Goal: Information Seeking & Learning: Learn about a topic

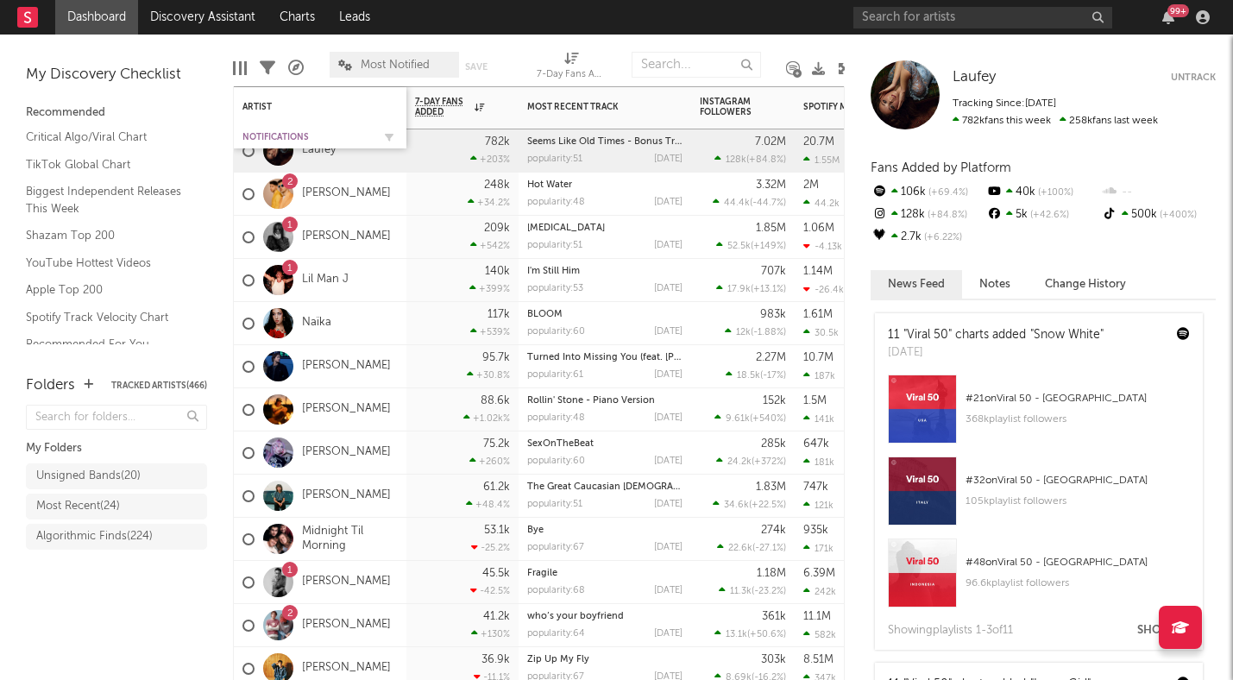
click at [261, 132] on div "Notifications" at bounding box center [306, 137] width 129 height 10
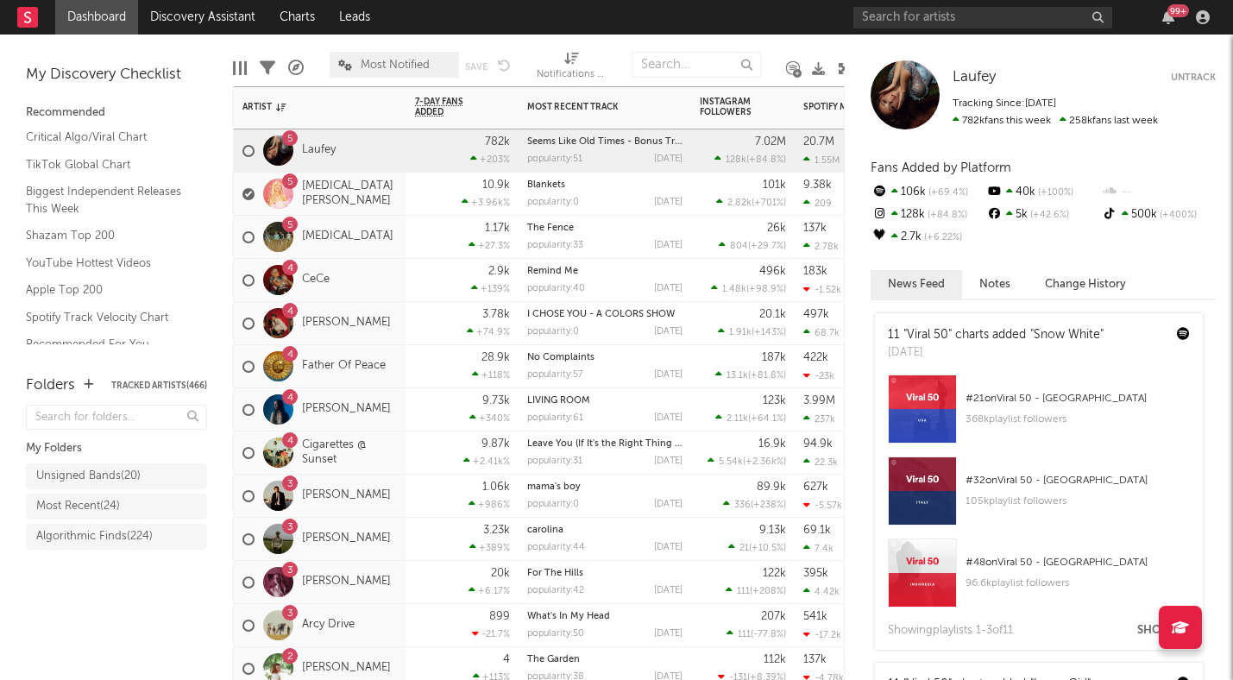
click at [391, 211] on div "5 [MEDICAL_DATA][PERSON_NAME]" at bounding box center [320, 194] width 173 height 43
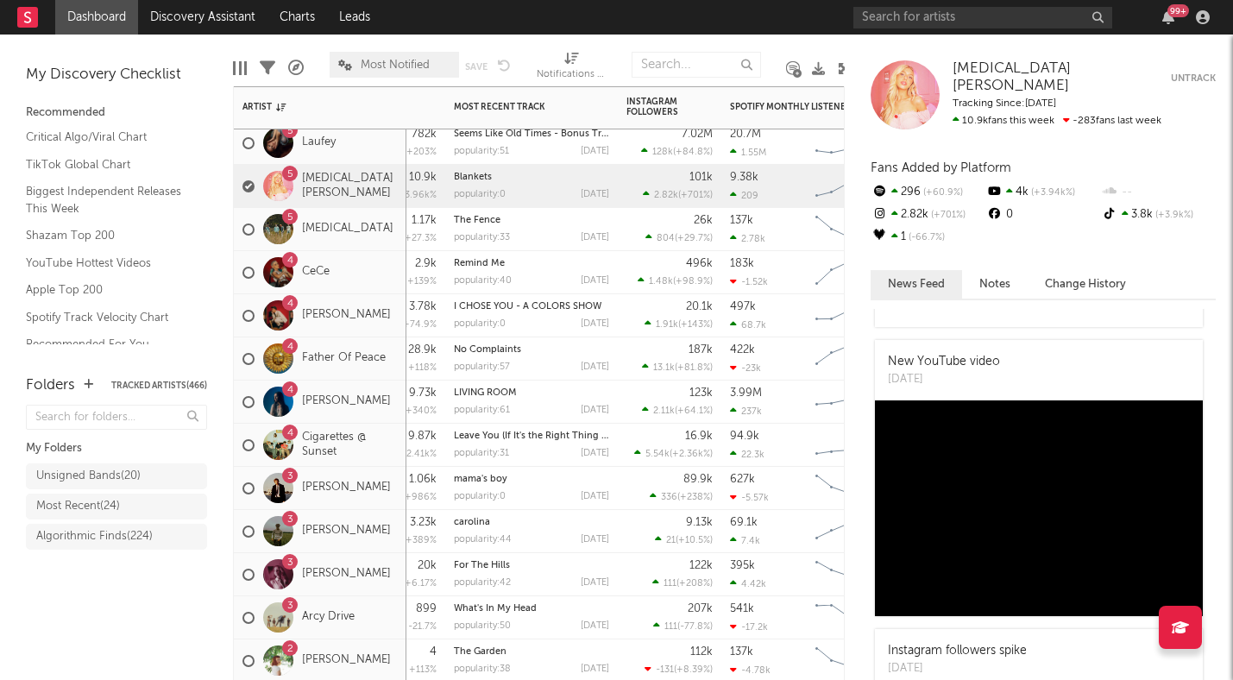
scroll to position [156, 0]
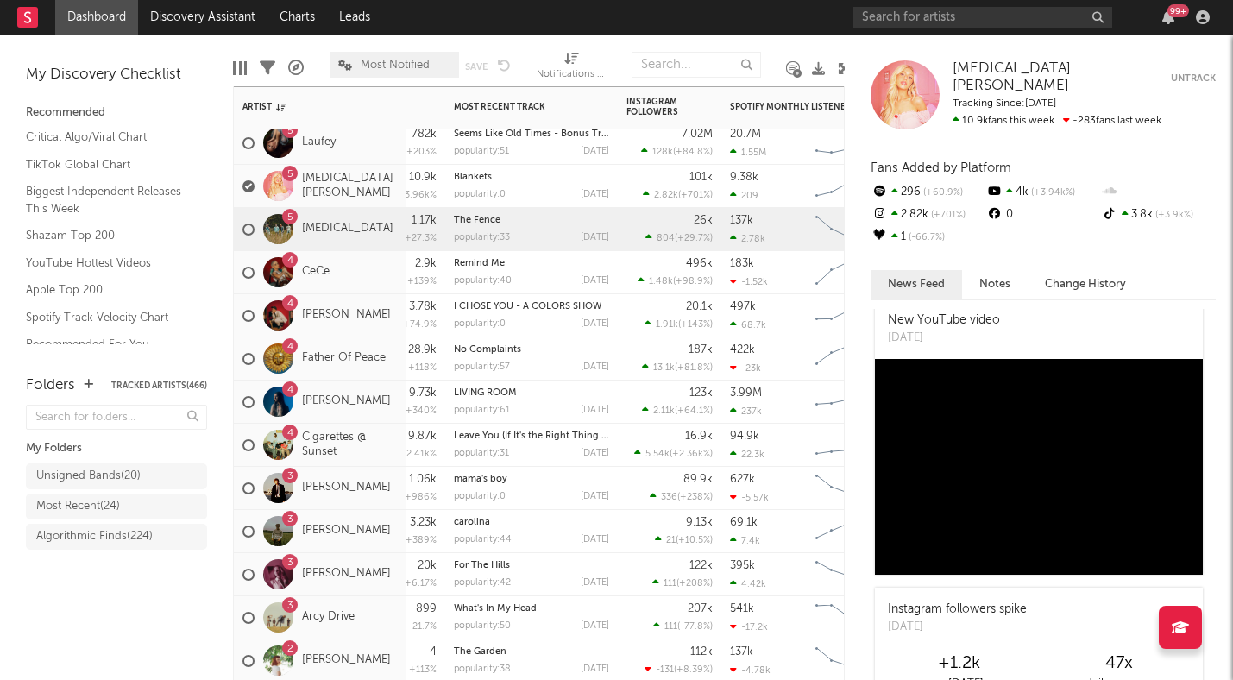
click at [379, 242] on div "5 [MEDICAL_DATA]" at bounding box center [320, 229] width 173 height 43
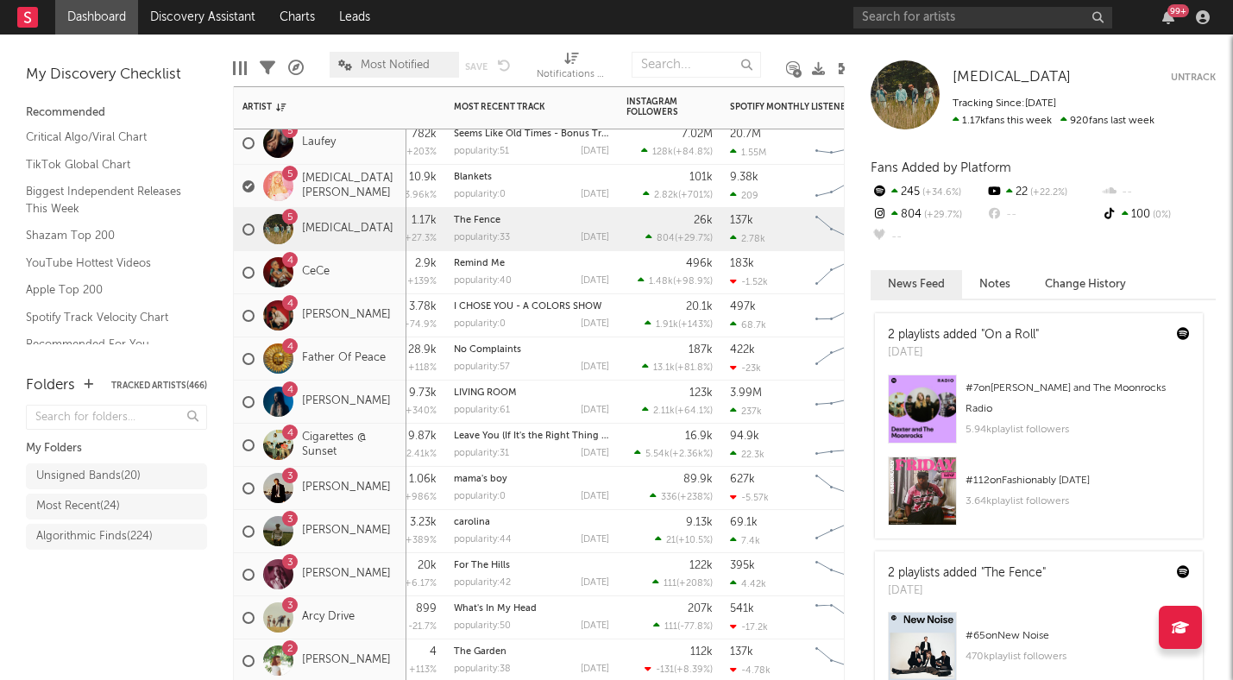
click at [389, 379] on div "4 Father Of Peace" at bounding box center [320, 358] width 173 height 43
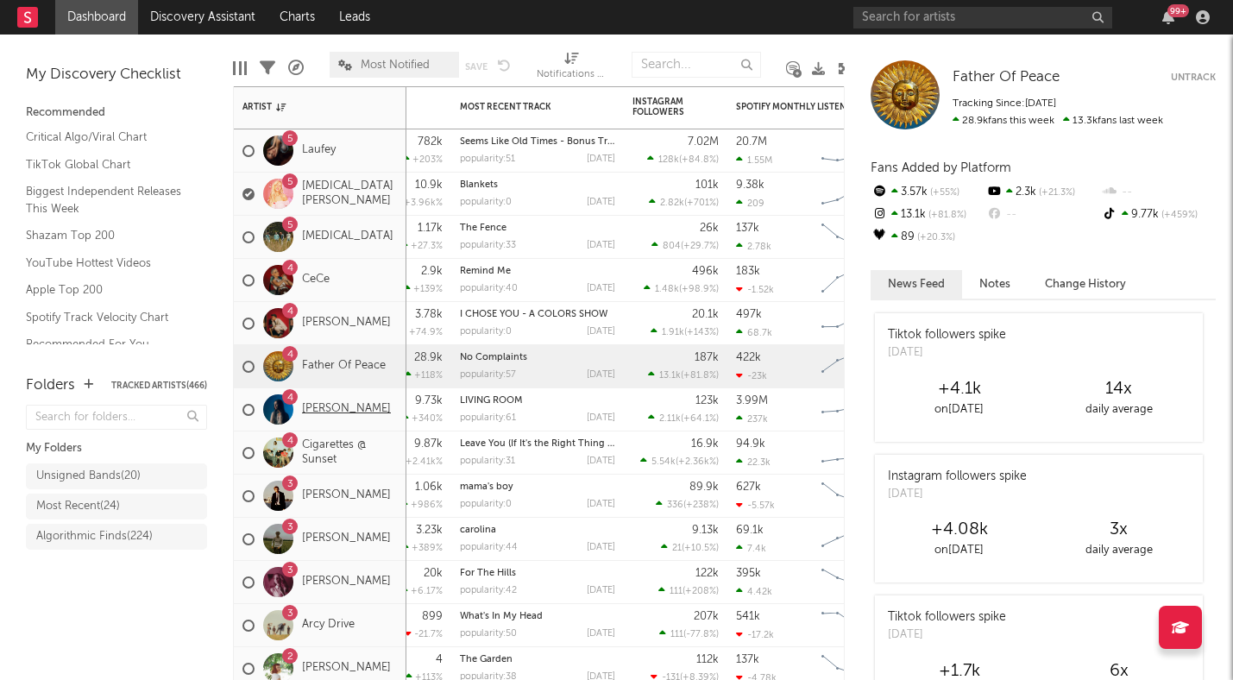
click at [330, 407] on link "[PERSON_NAME]" at bounding box center [346, 409] width 89 height 15
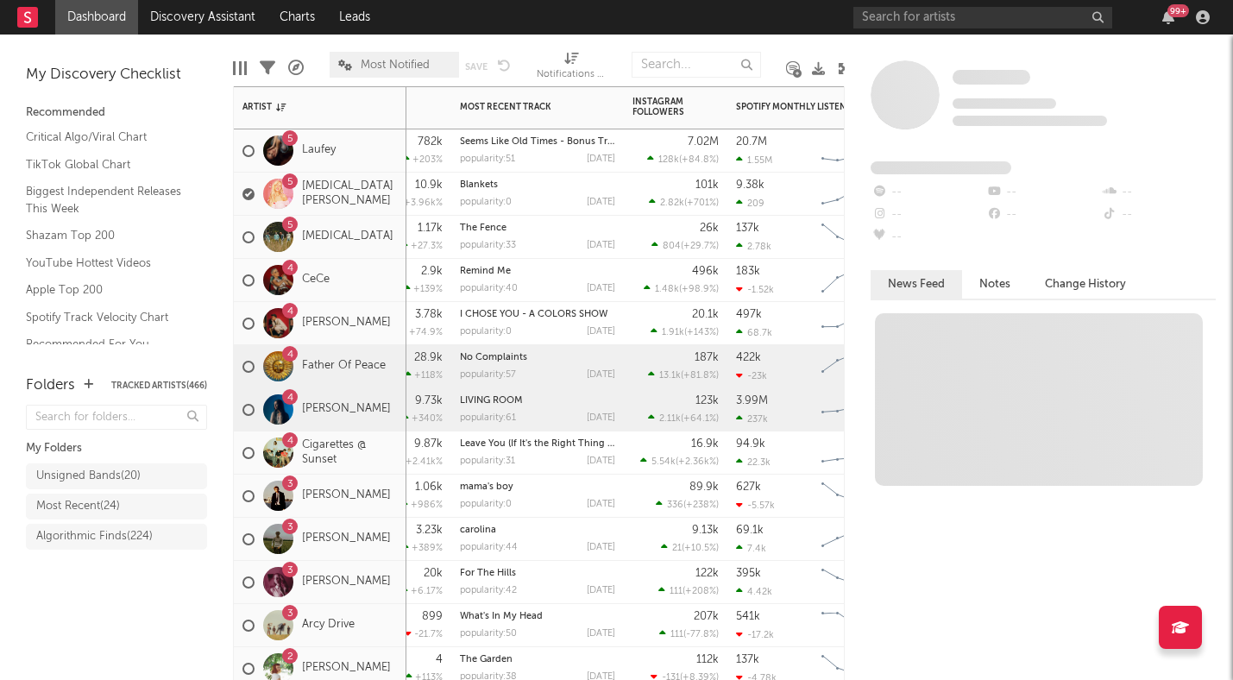
click at [395, 420] on div "4 [PERSON_NAME]" at bounding box center [320, 409] width 173 height 43
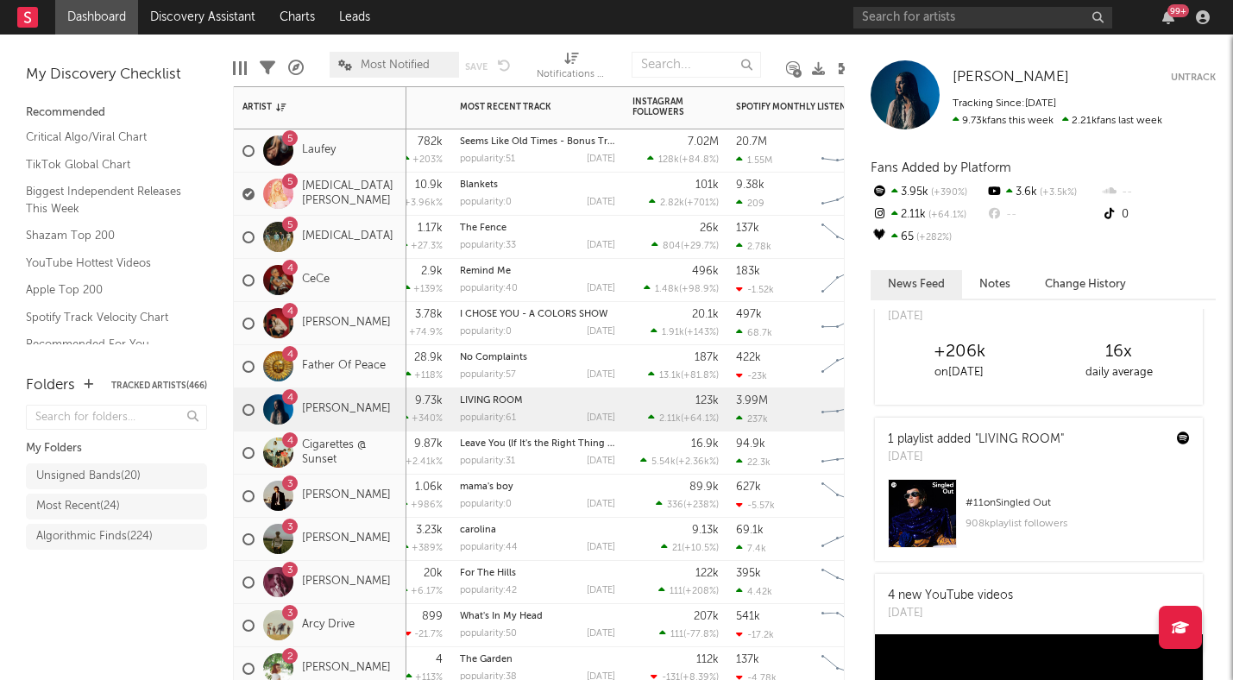
scroll to position [300, 0]
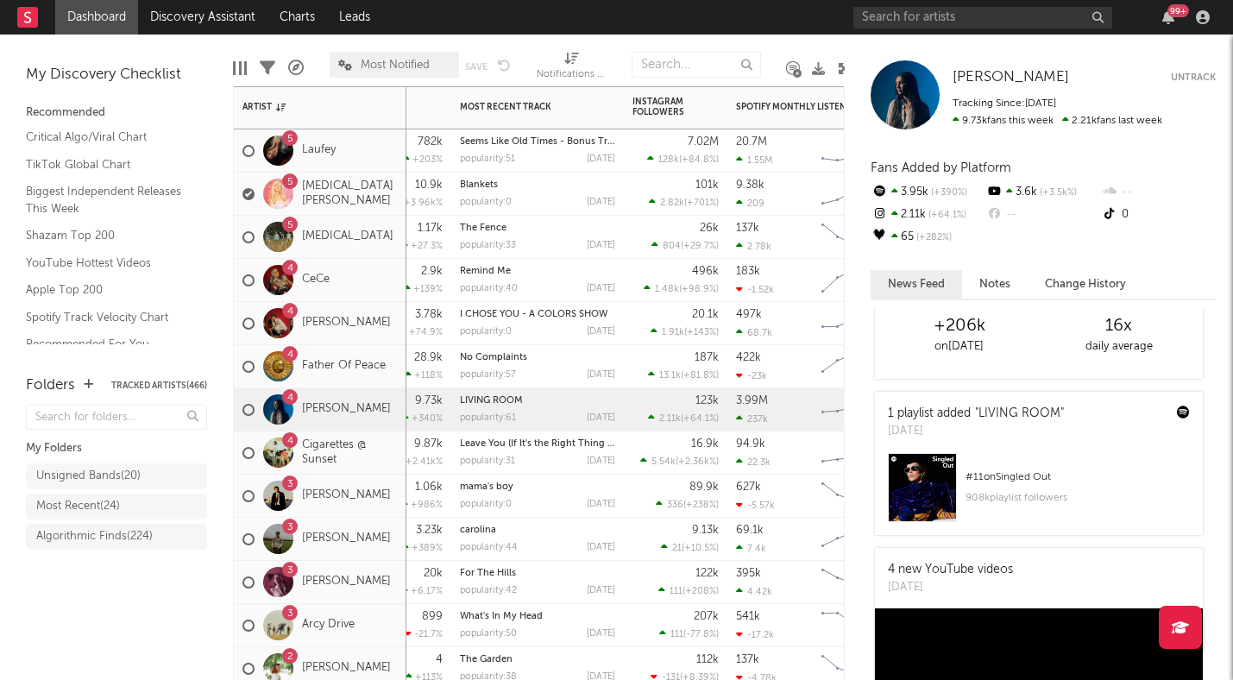
click at [396, 469] on div "4 Cigarettes @ Sunset" at bounding box center [319, 453] width 155 height 50
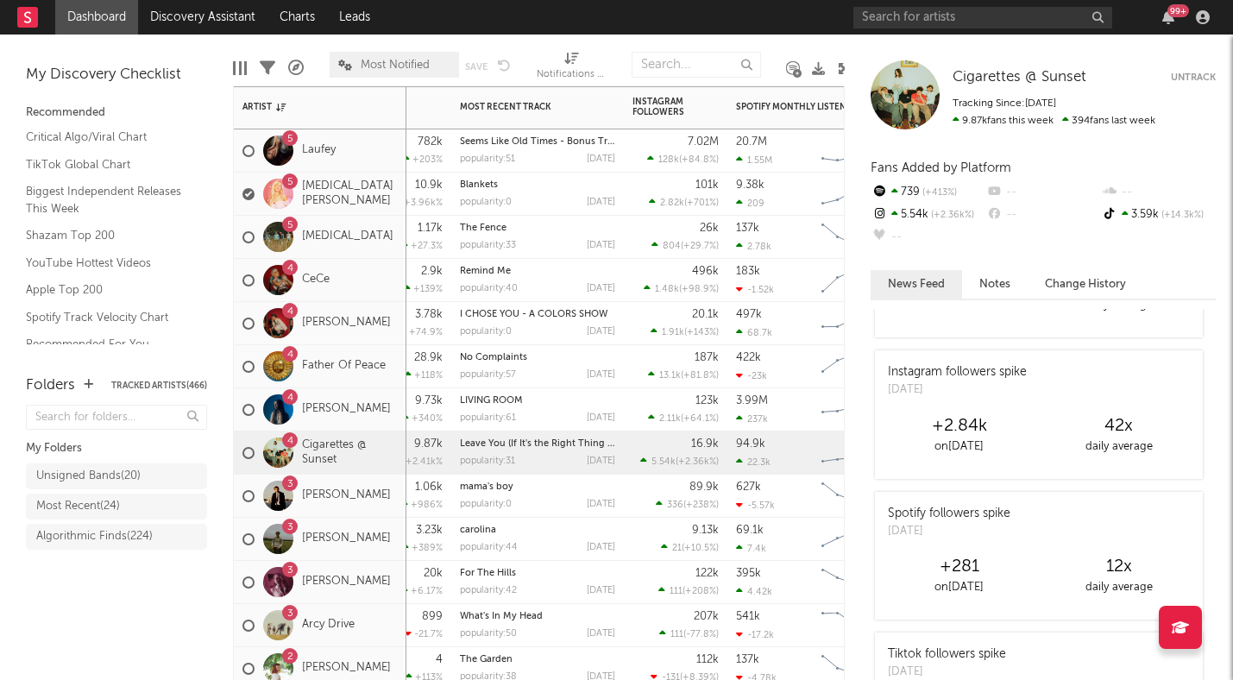
scroll to position [249, 0]
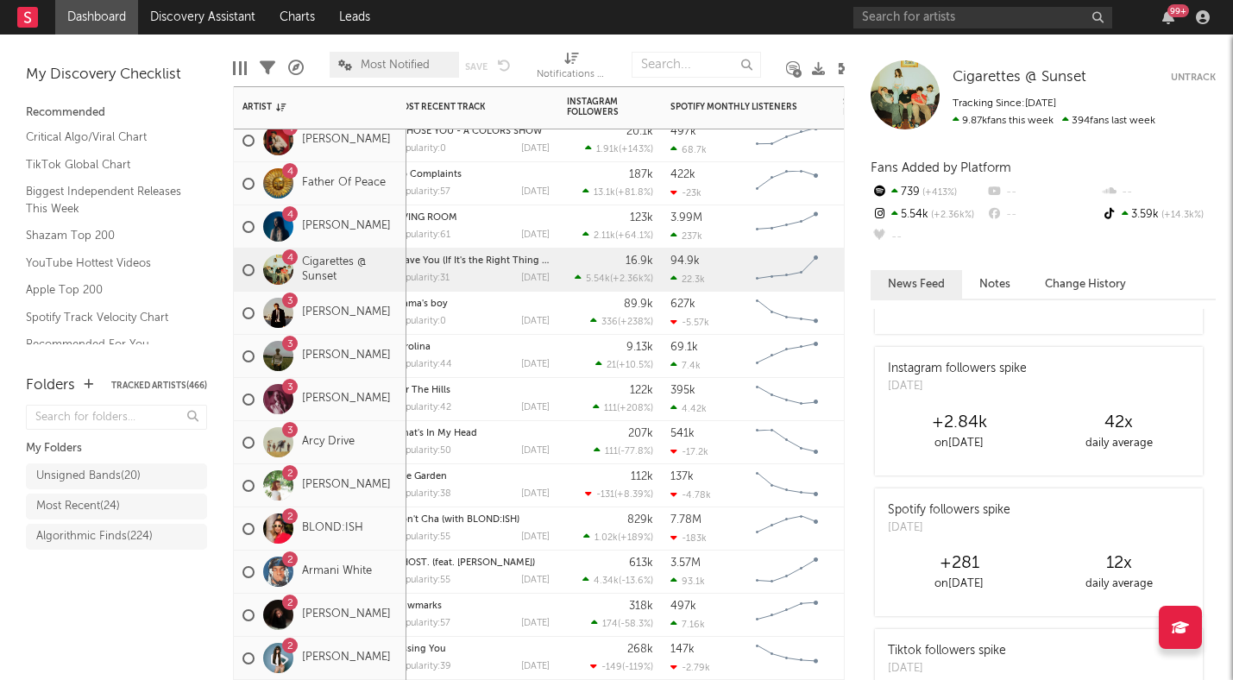
click at [390, 459] on div "[STREET_ADDRESS]" at bounding box center [320, 442] width 173 height 43
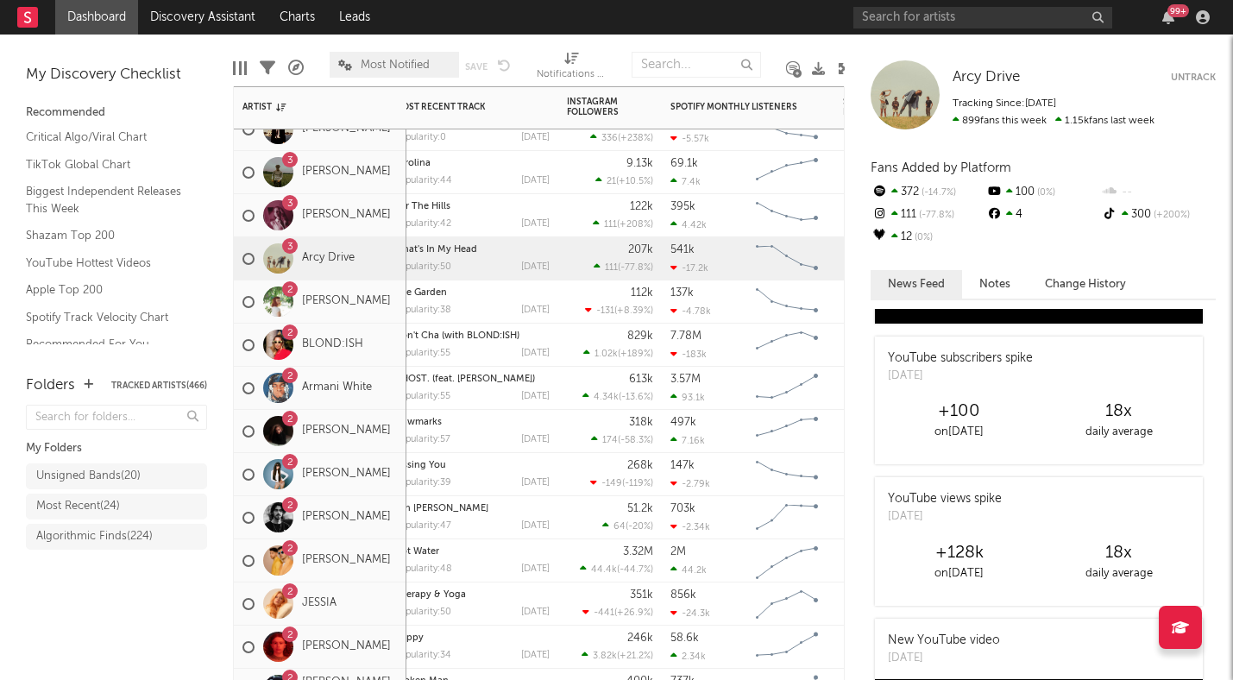
scroll to position [269, 0]
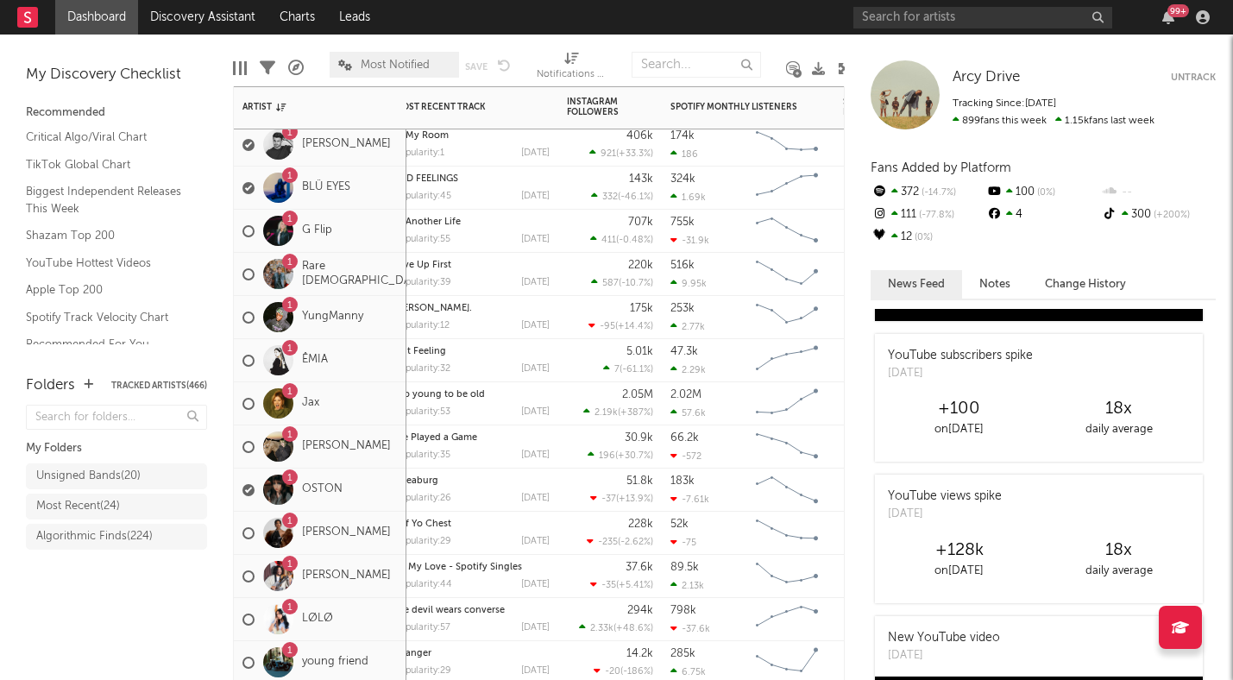
click at [382, 413] on div "1 Jax" at bounding box center [320, 403] width 173 height 43
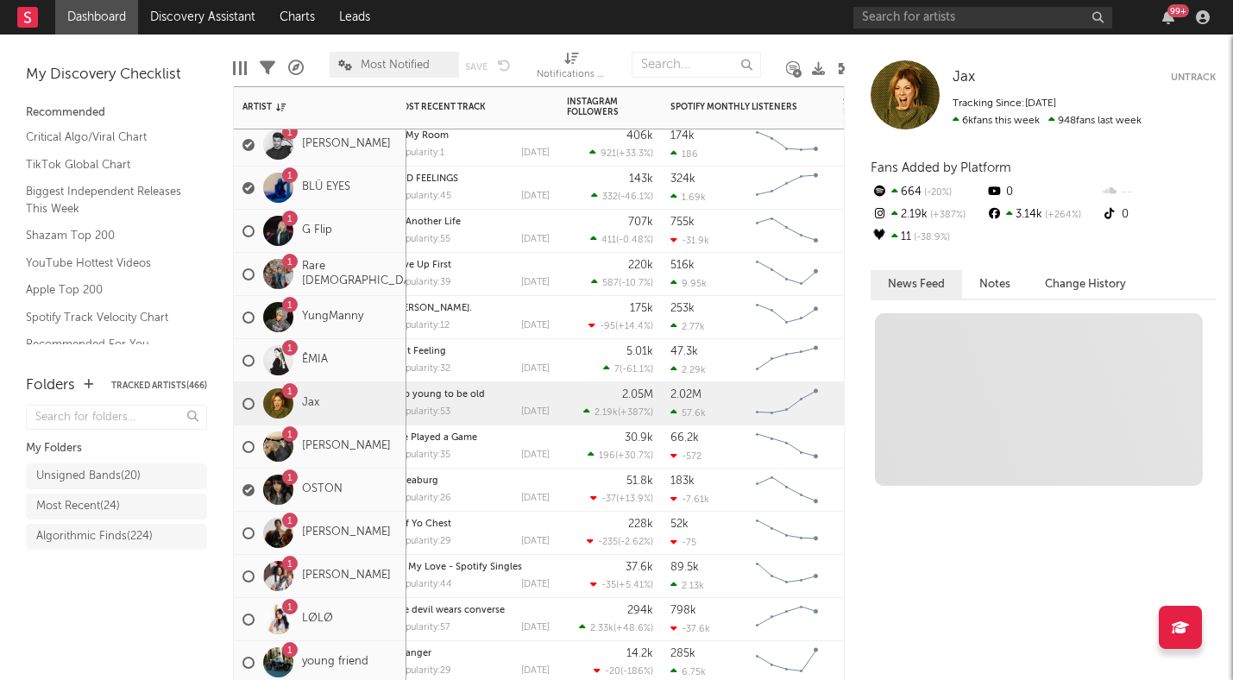
scroll to position [0, 0]
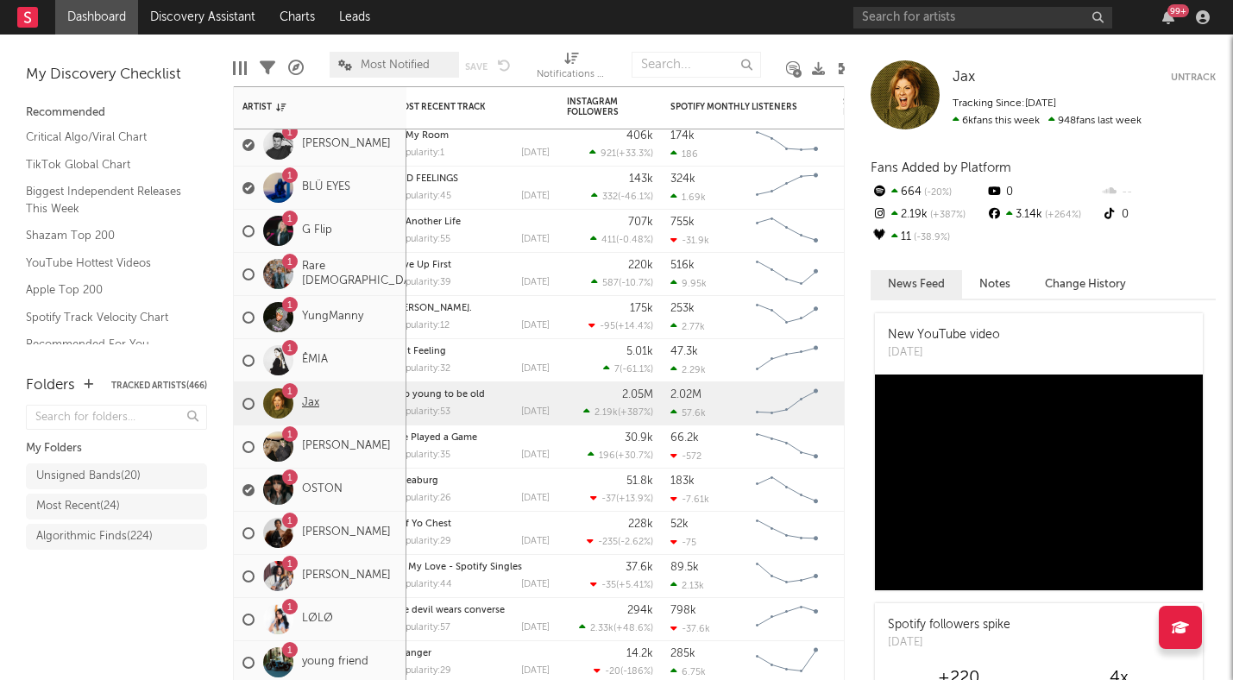
click at [311, 403] on link "Jax" at bounding box center [310, 403] width 17 height 15
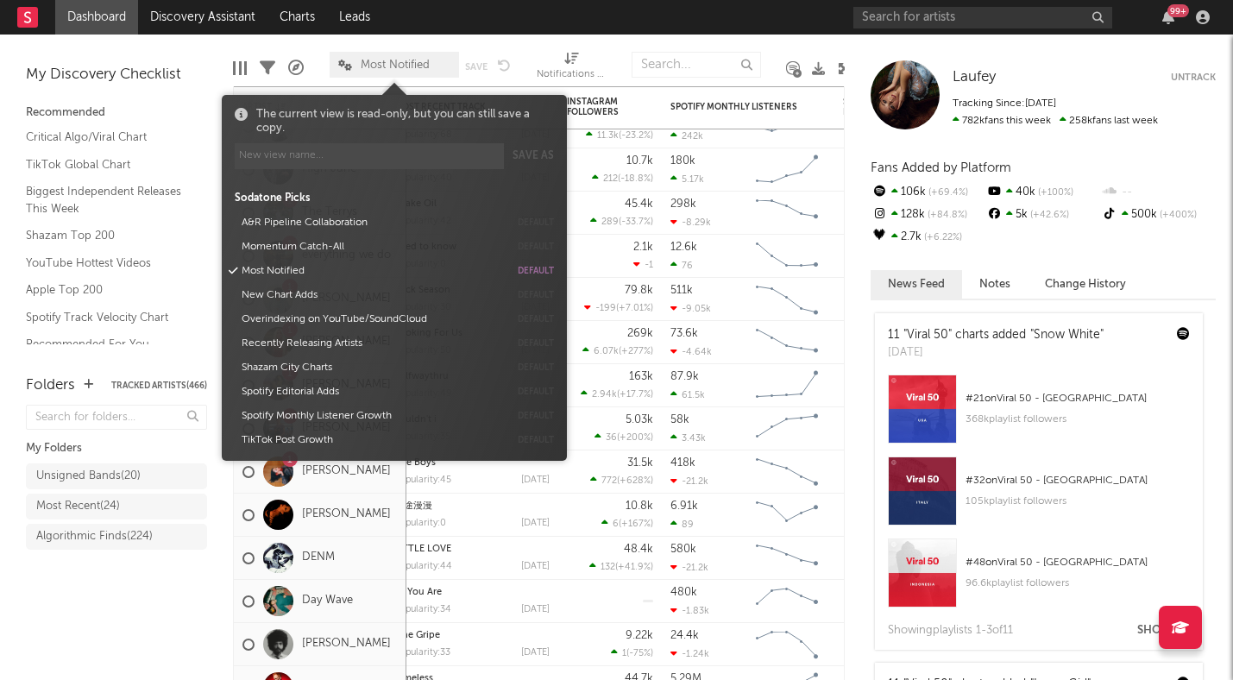
click at [384, 68] on span "Most Notified" at bounding box center [395, 65] width 69 height 11
click at [305, 249] on button "Momentum Catch-All" at bounding box center [373, 247] width 274 height 24
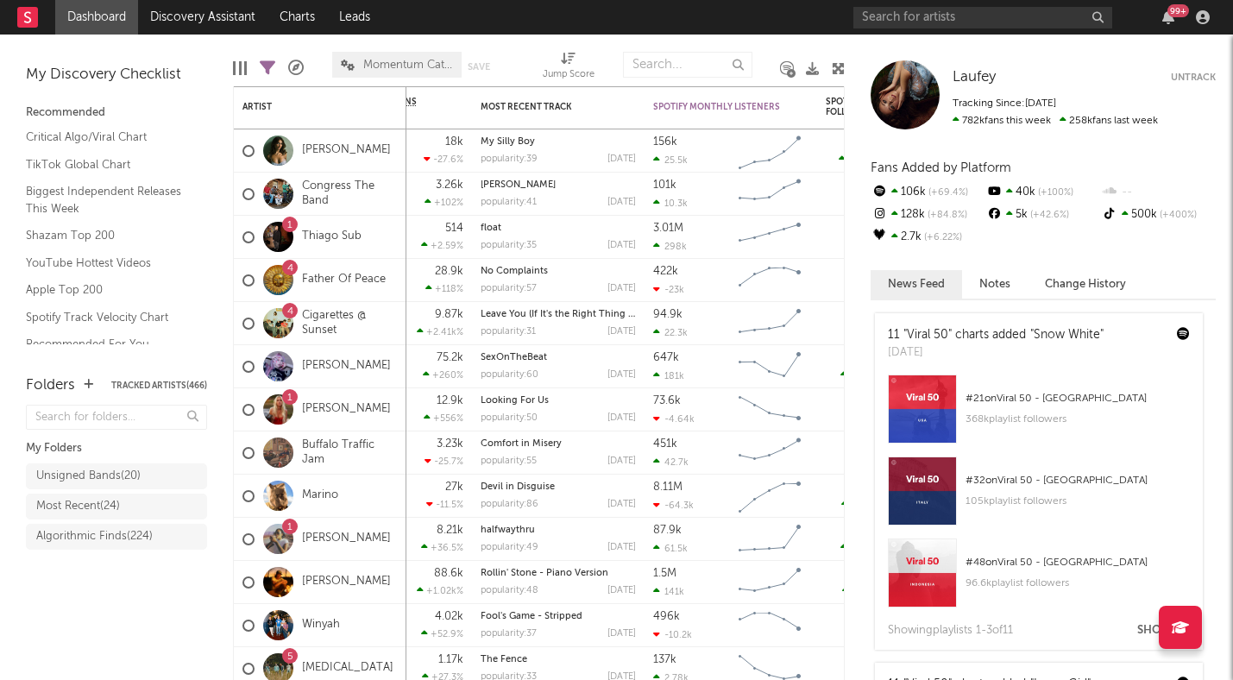
click at [115, 629] on div "Folders Tracked Artists ( 466 ) My Folders Unsigned Bands ( 20 ) Most Recent ( …" at bounding box center [116, 518] width 233 height 323
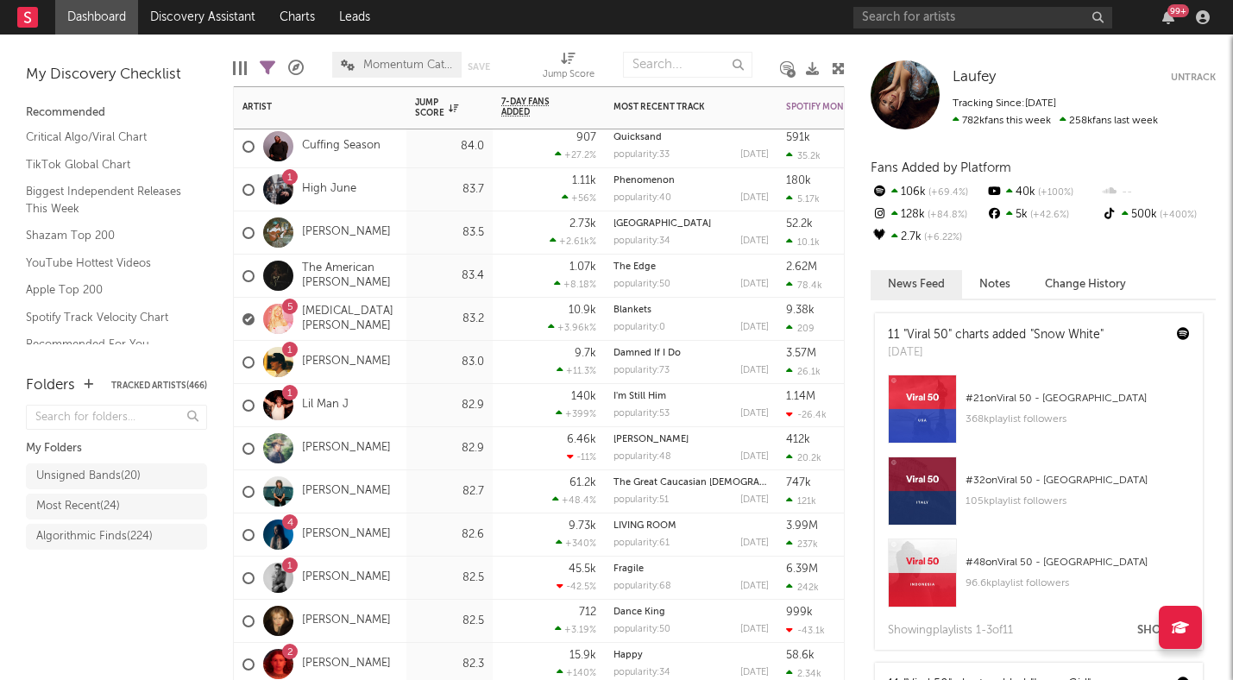
click at [391, 593] on div "1 [PERSON_NAME]" at bounding box center [316, 578] width 148 height 50
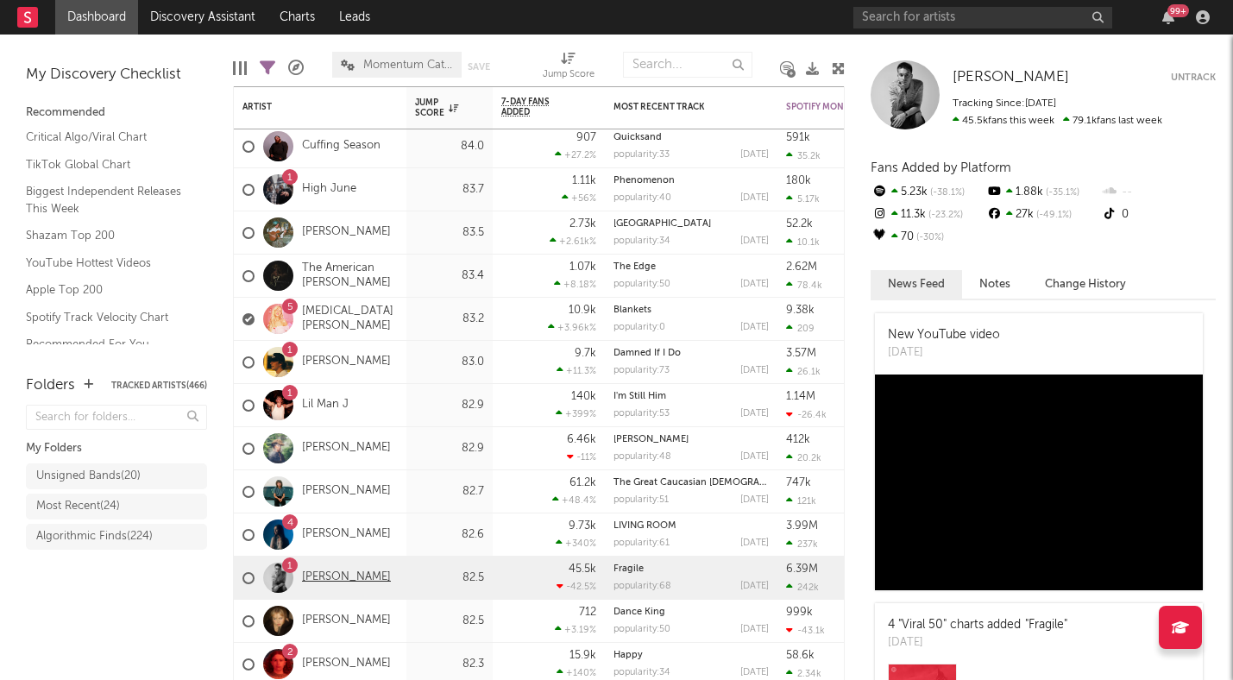
click at [341, 579] on link "[PERSON_NAME]" at bounding box center [346, 577] width 89 height 15
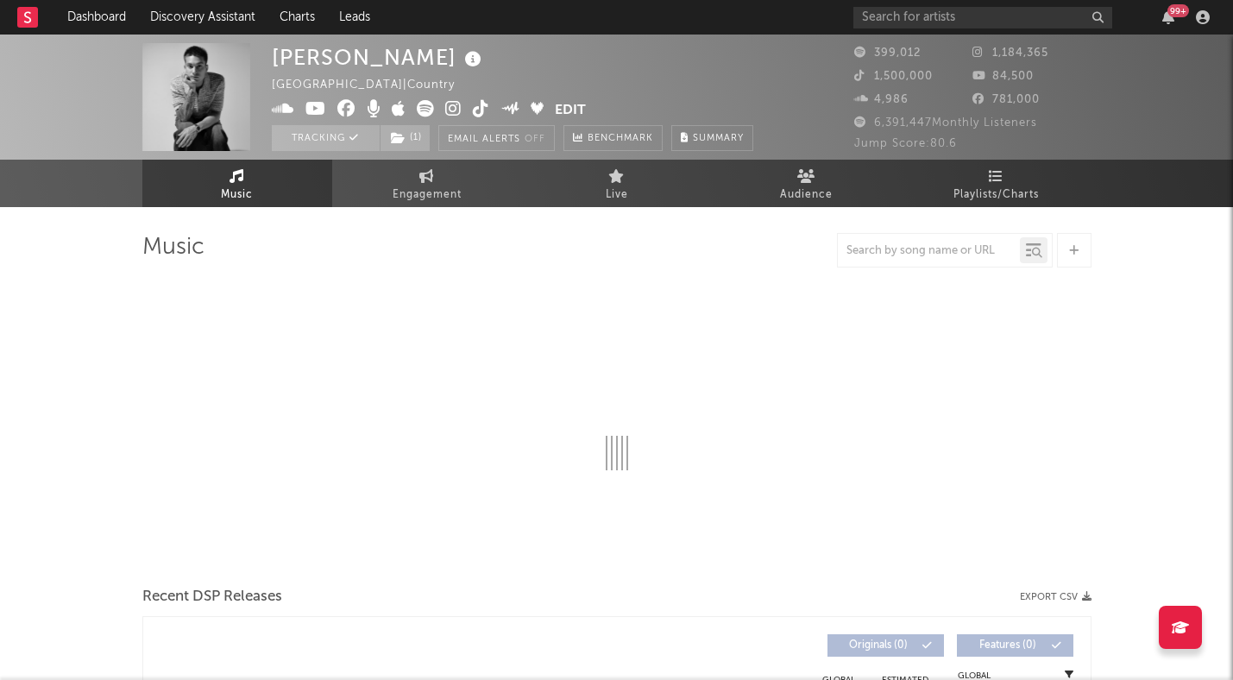
select select "6m"
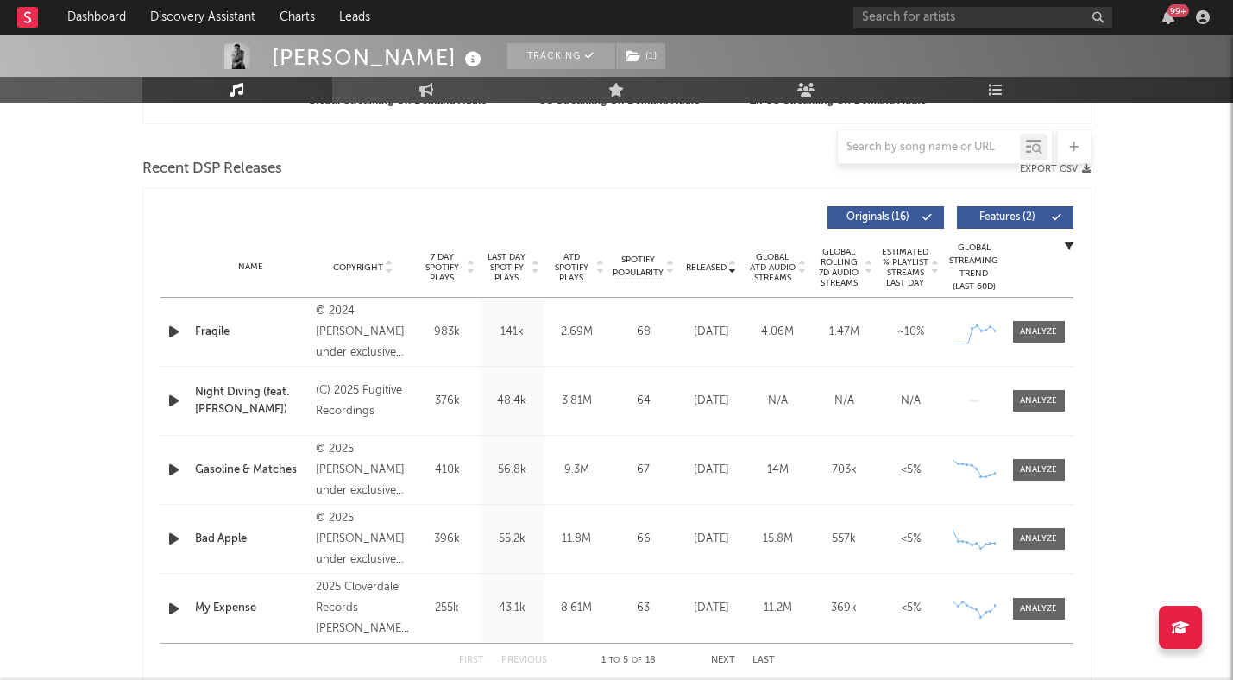
scroll to position [569, 0]
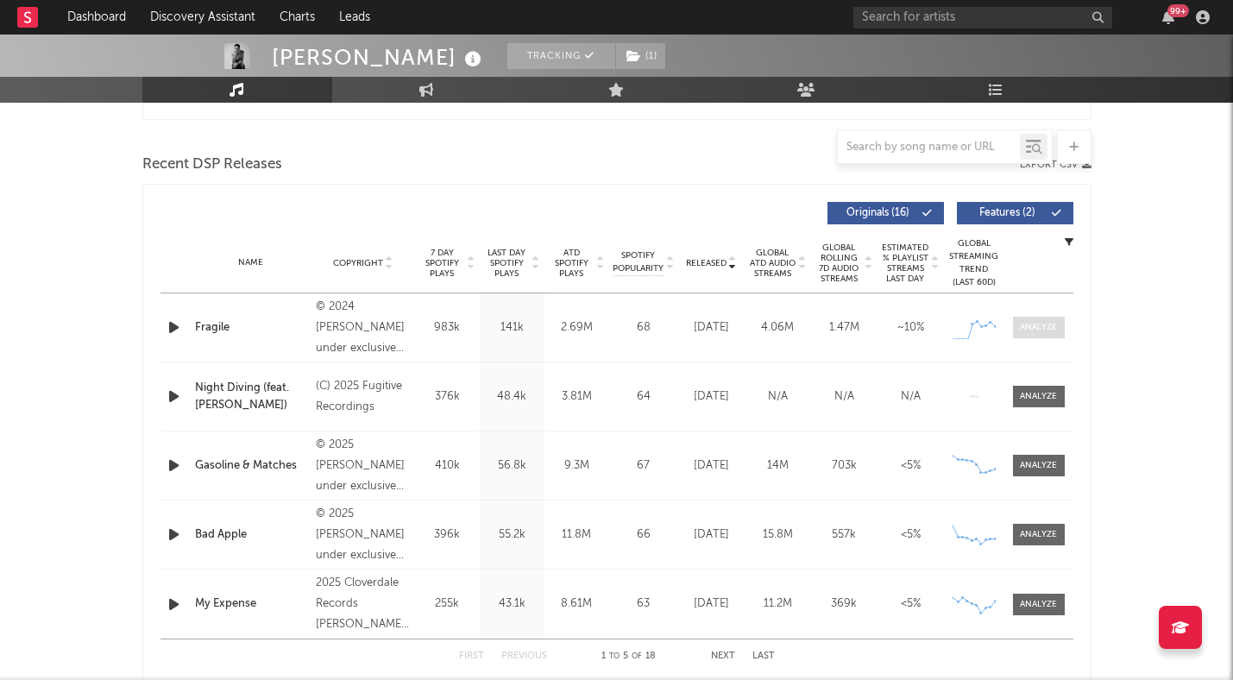
click at [1048, 329] on div at bounding box center [1038, 327] width 37 height 13
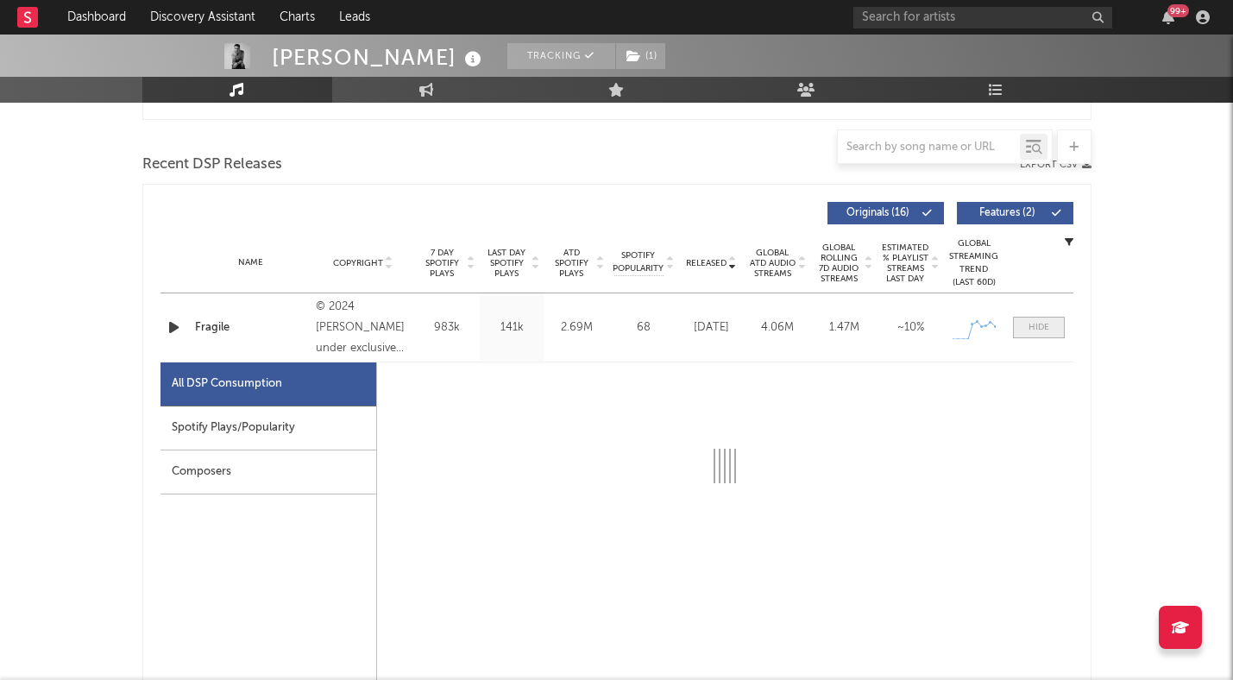
select select "1w"
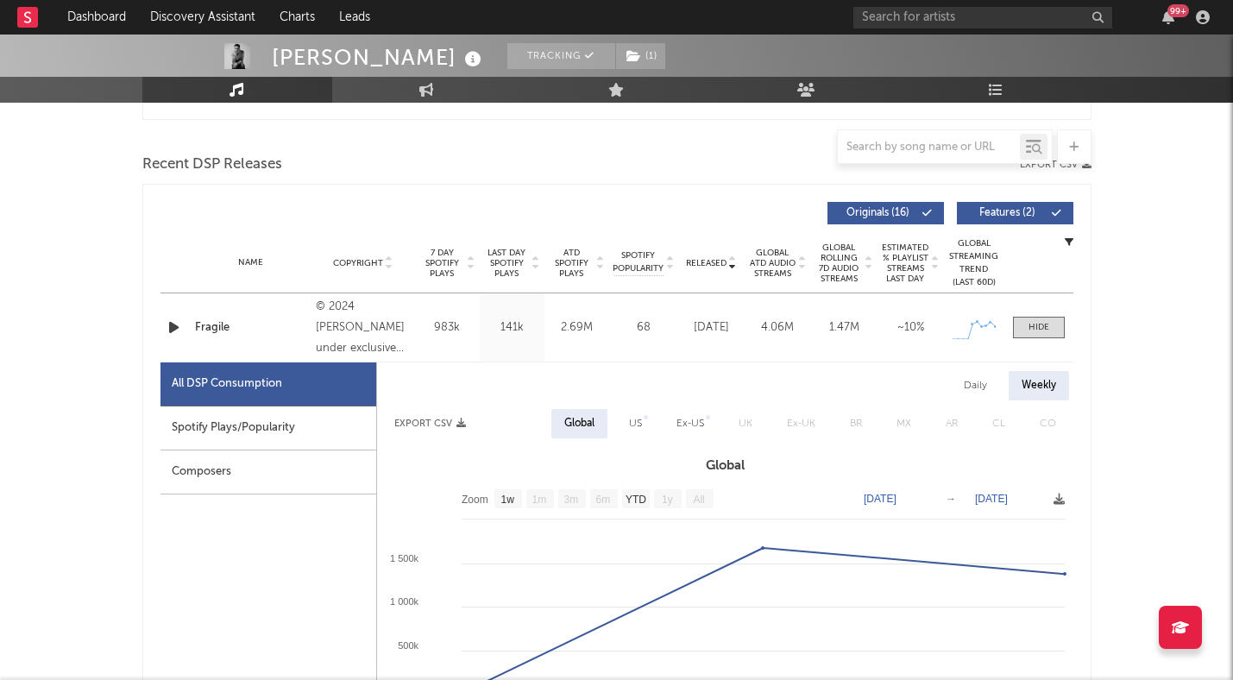
click at [964, 390] on div "Daily" at bounding box center [975, 385] width 49 height 29
select select "1w"
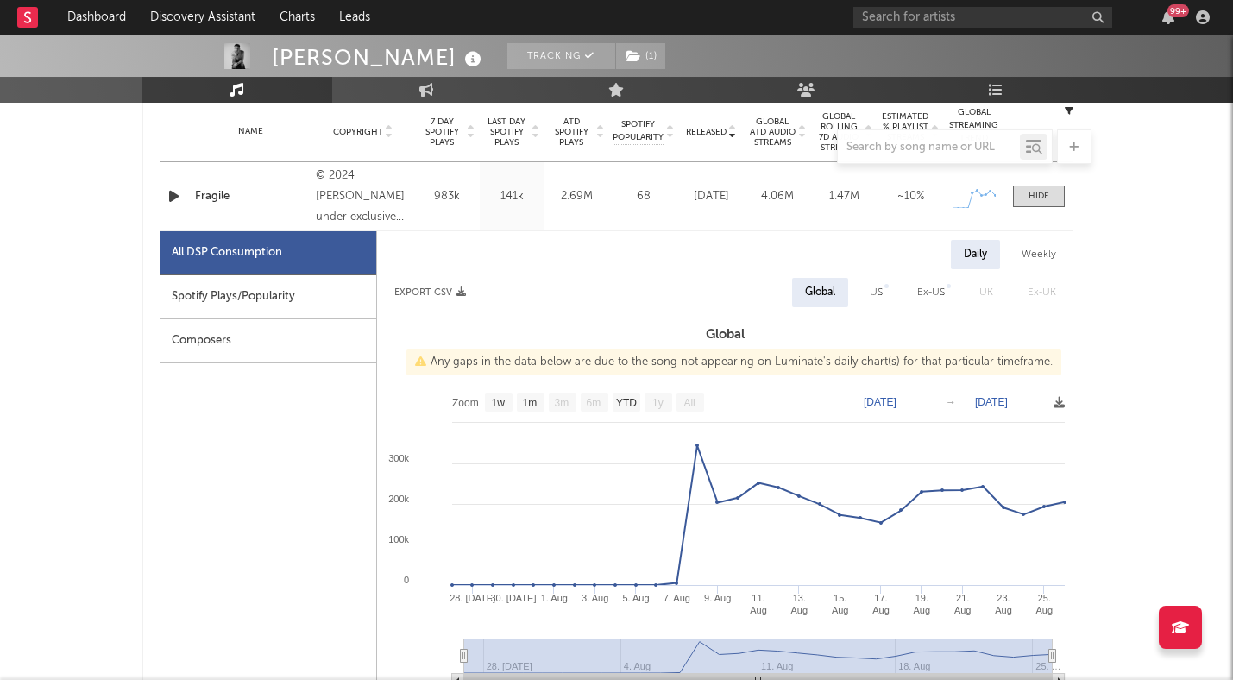
scroll to position [709, 0]
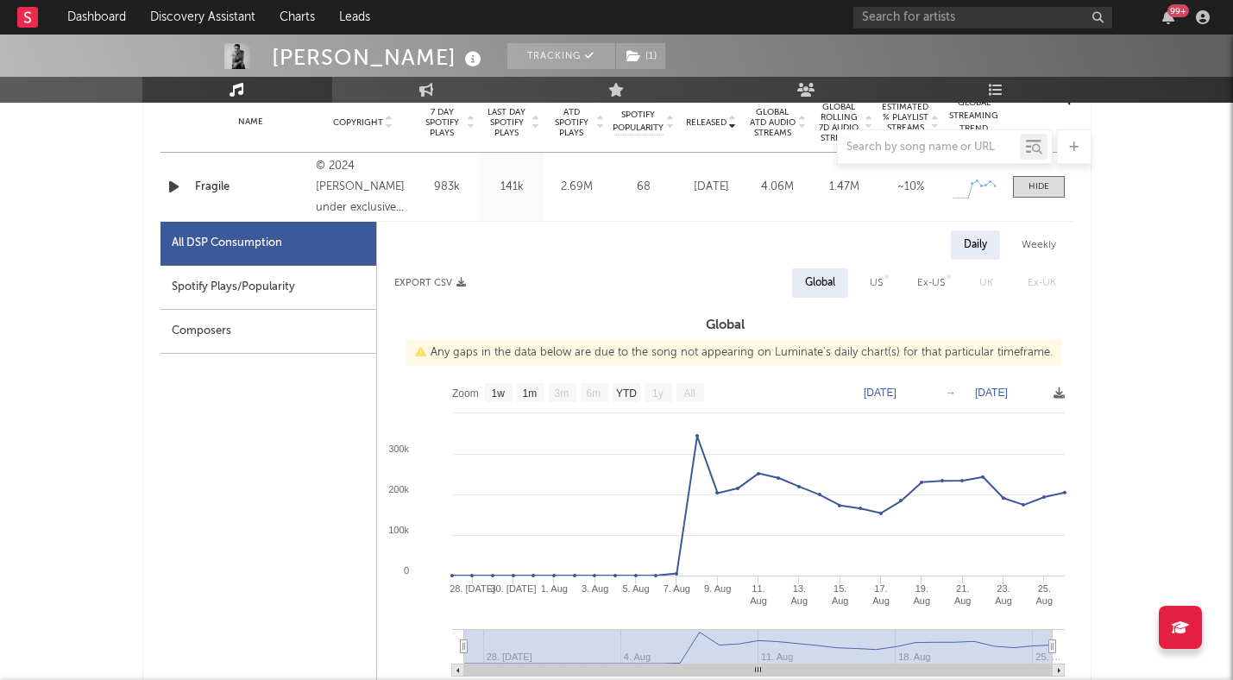
click at [872, 282] on div "US" at bounding box center [876, 283] width 13 height 21
select select "1w"
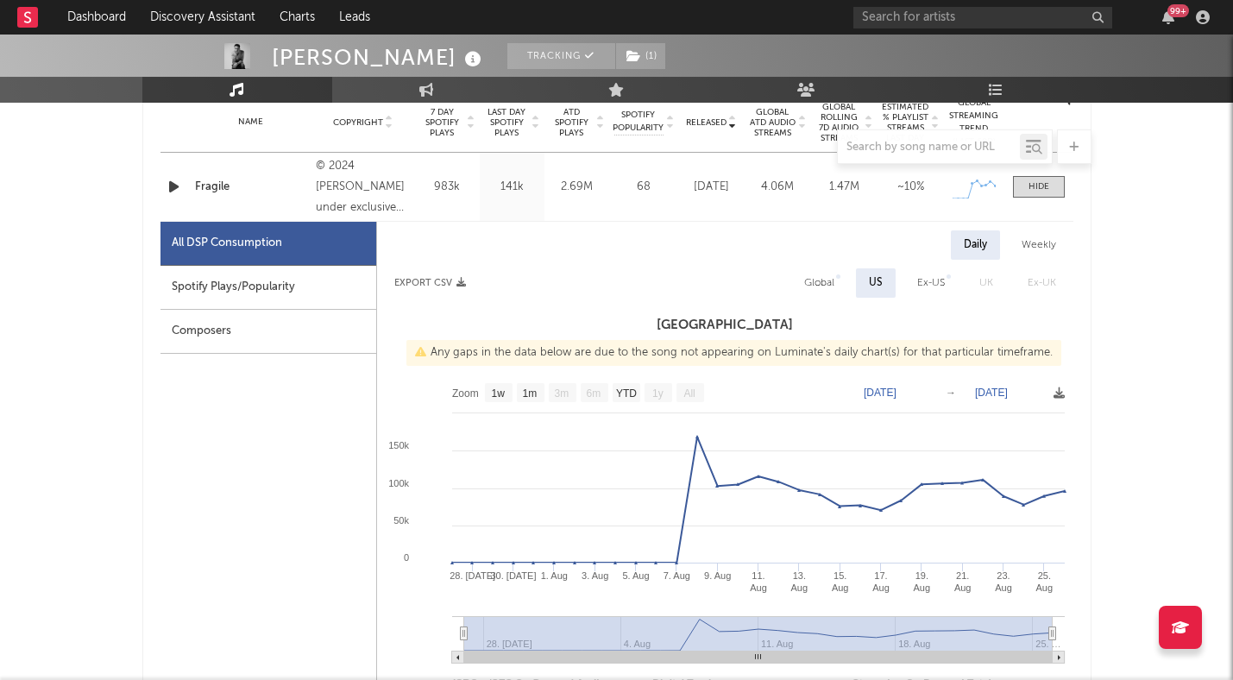
click at [817, 283] on div "Global" at bounding box center [819, 283] width 30 height 21
select select "1w"
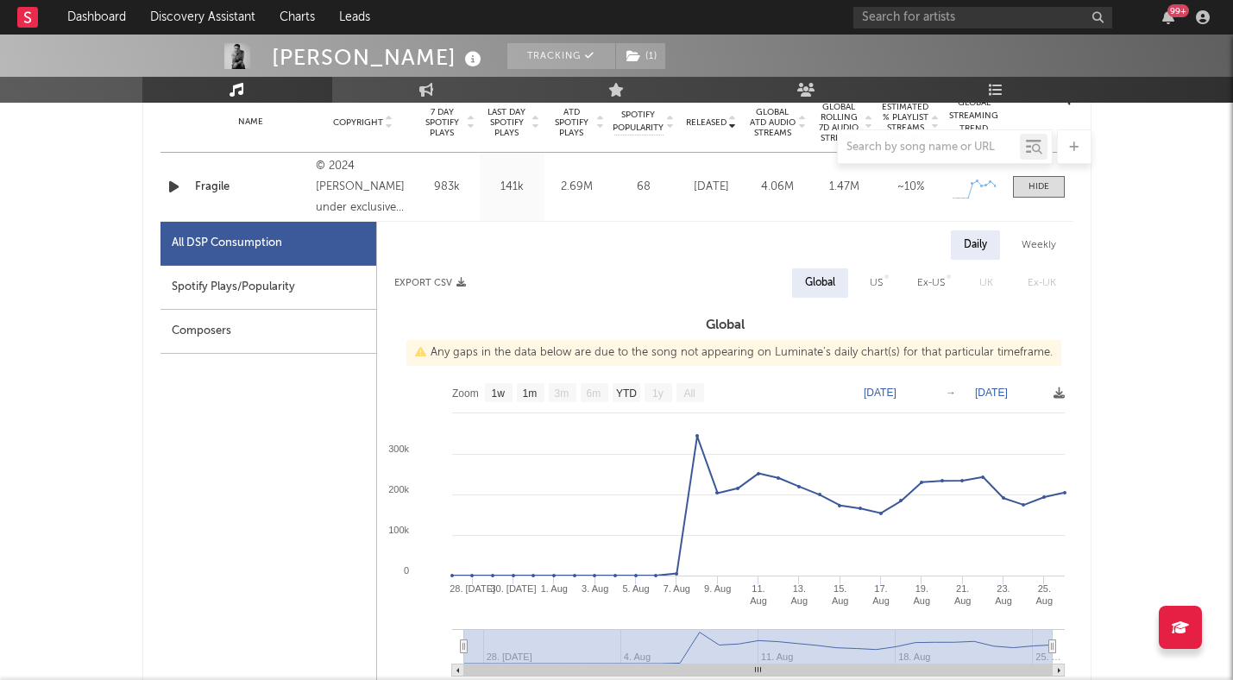
click at [929, 290] on div "Ex-US" at bounding box center [931, 283] width 28 height 21
select select "1w"
click at [826, 280] on div "Global" at bounding box center [818, 283] width 30 height 21
select select "1w"
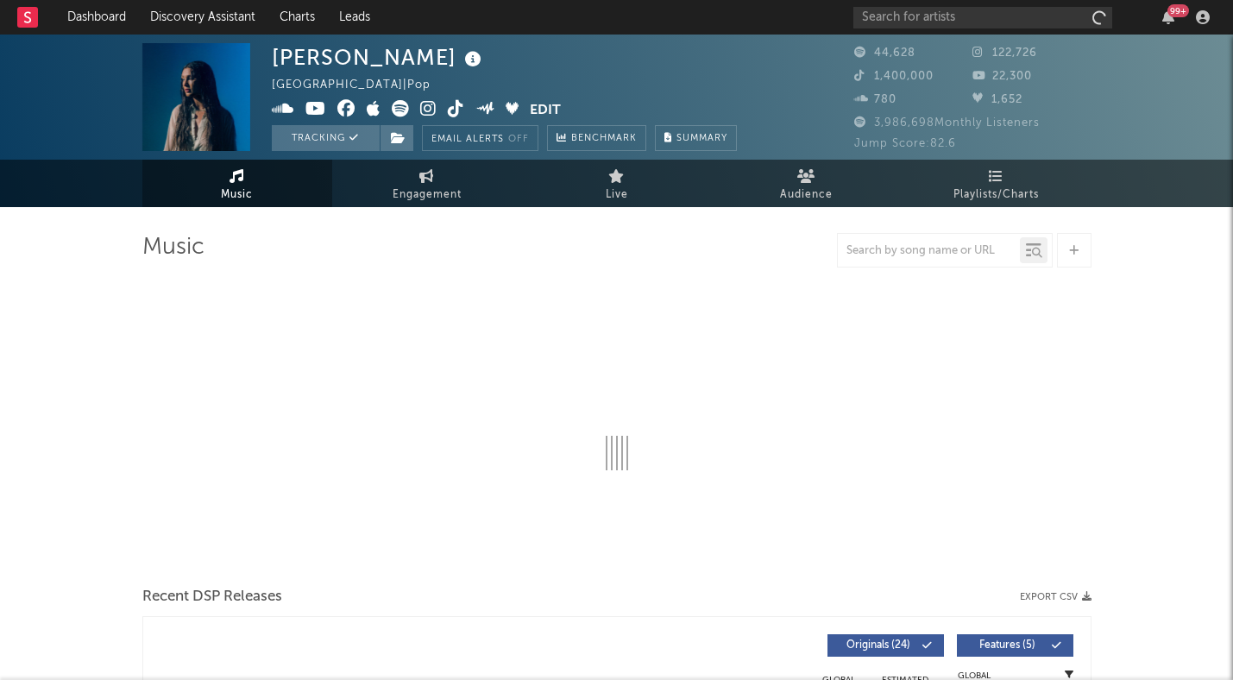
select select "6m"
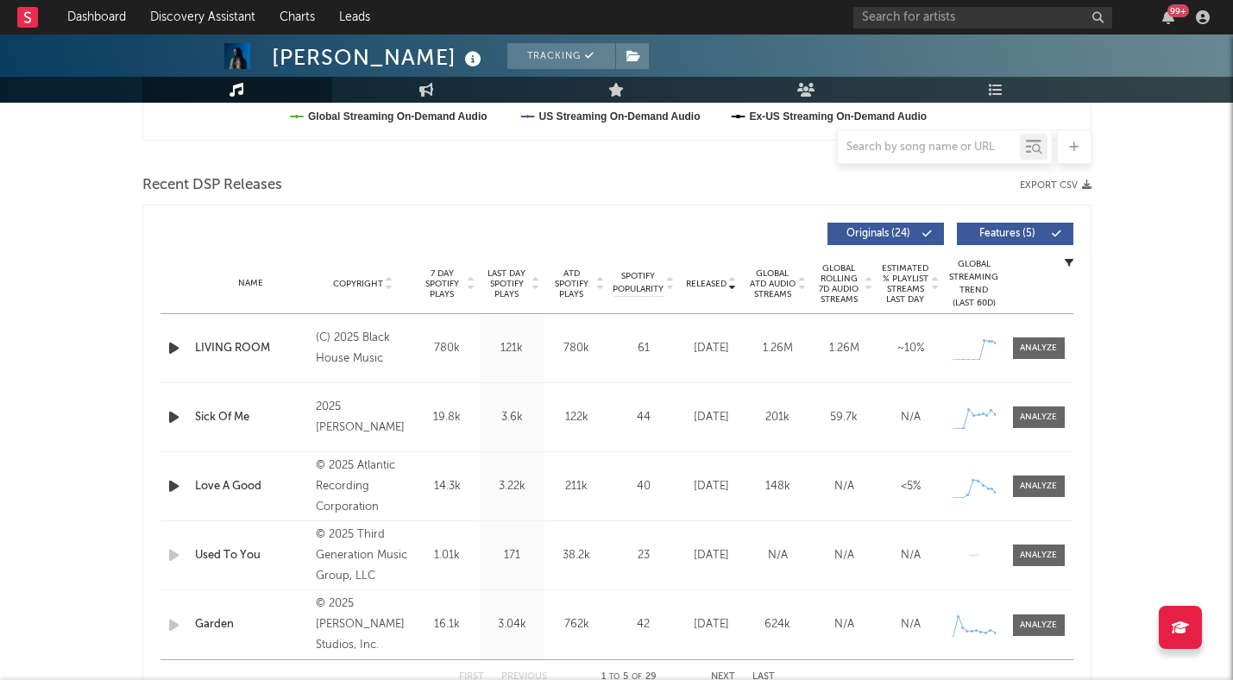
scroll to position [553, 0]
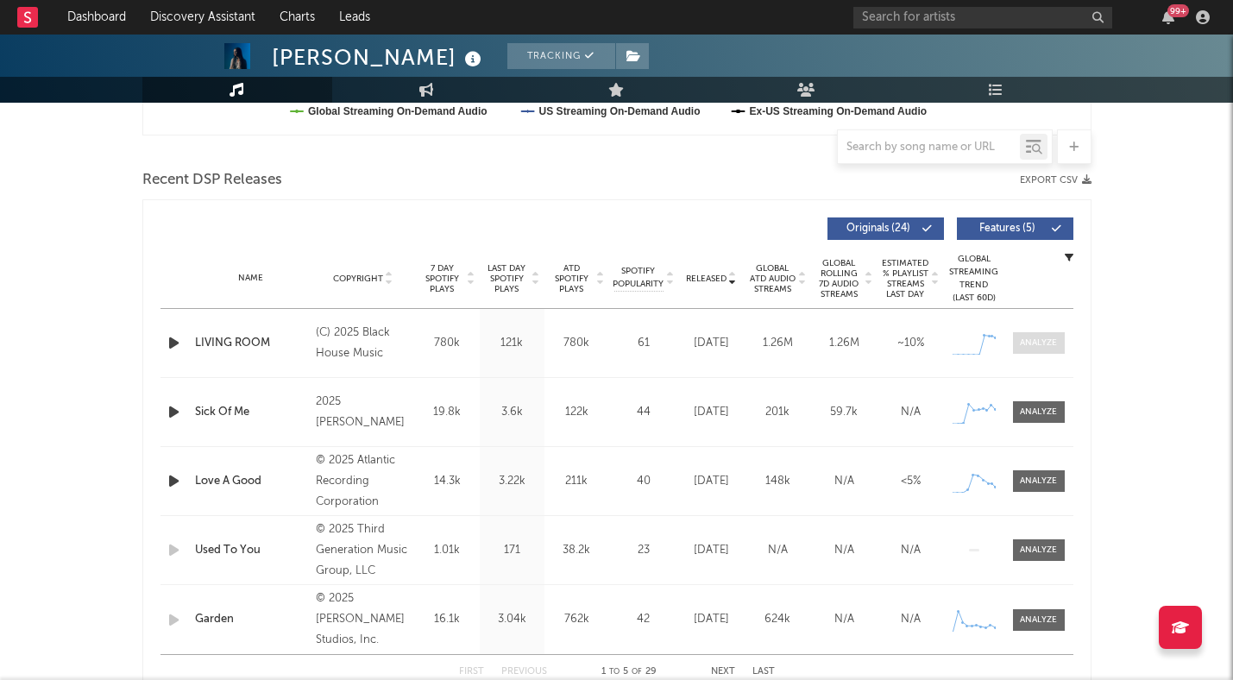
click at [1038, 340] on div at bounding box center [1038, 343] width 37 height 13
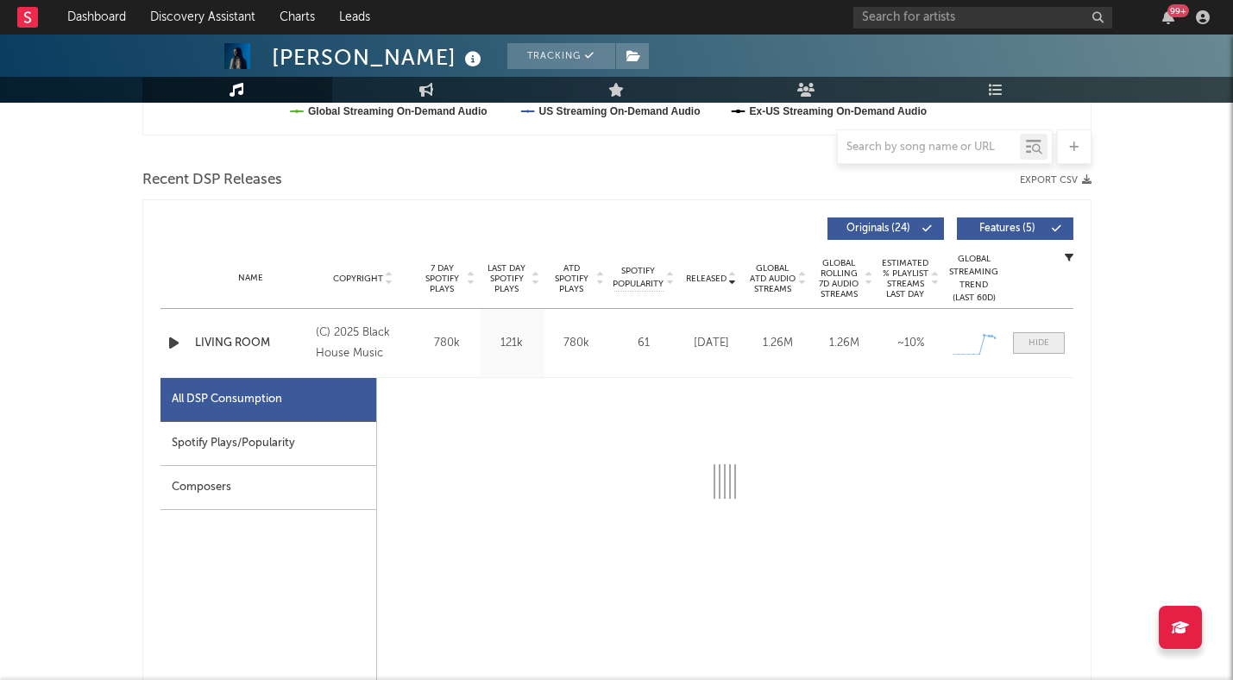
select select "1w"
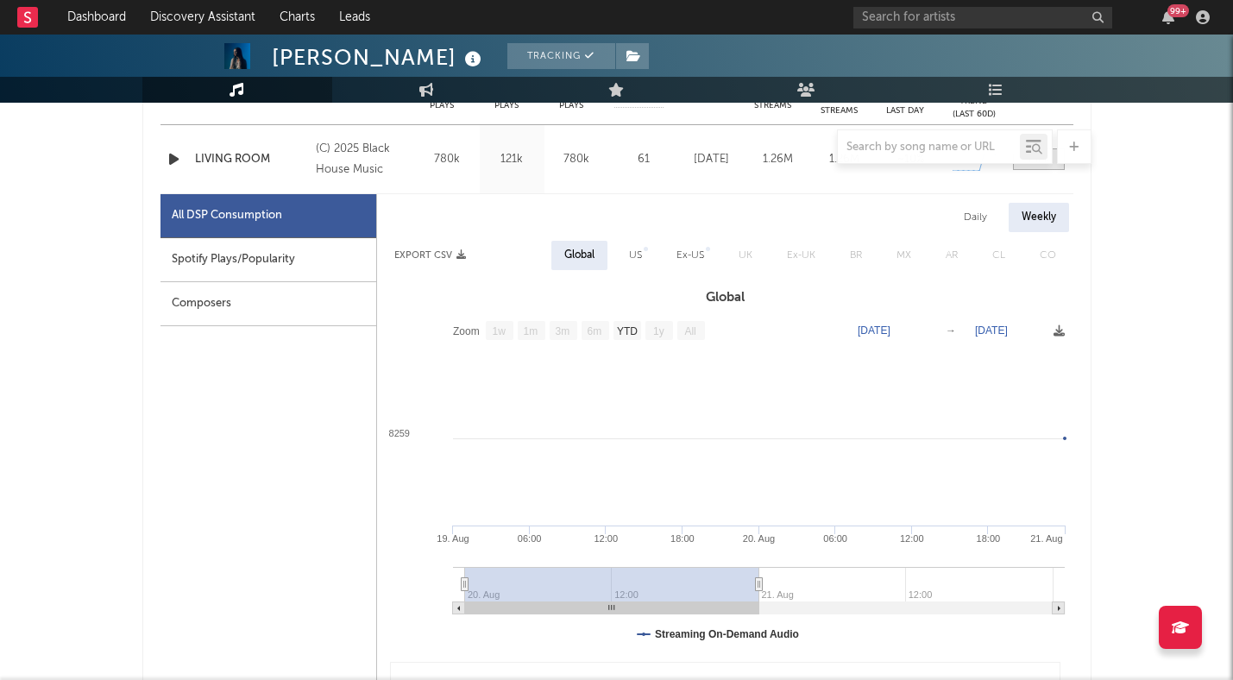
scroll to position [725, 0]
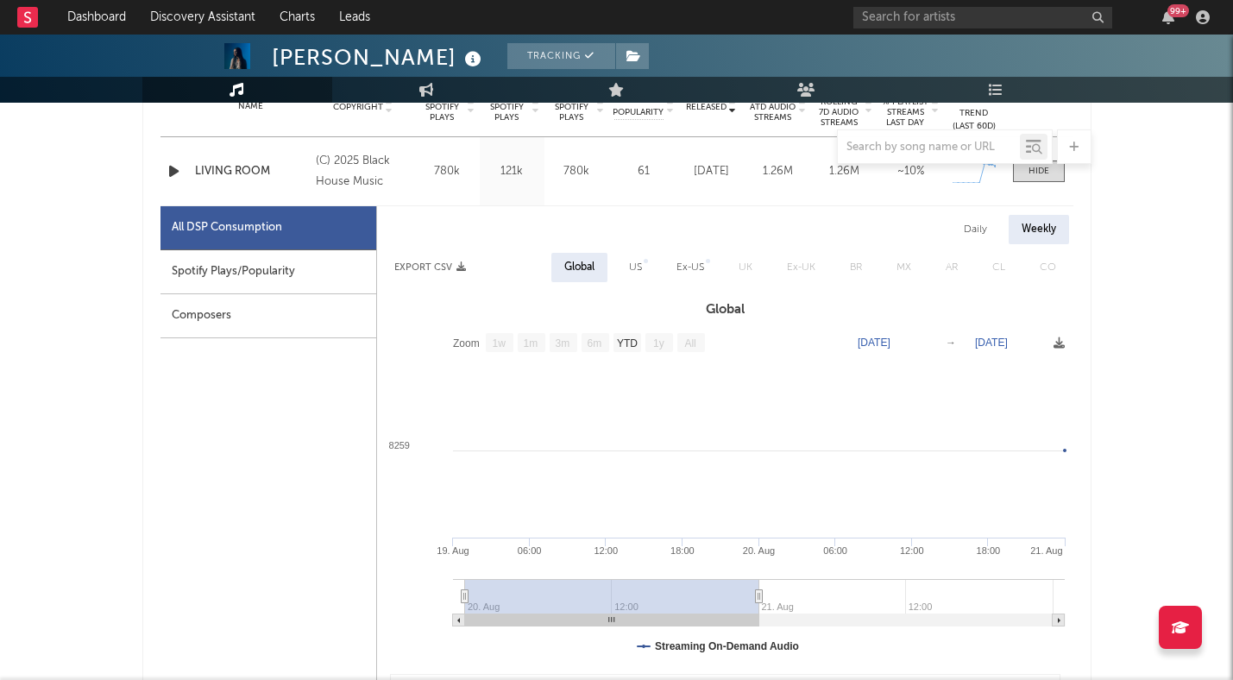
click at [977, 231] on div "Daily" at bounding box center [975, 229] width 49 height 29
select select "1w"
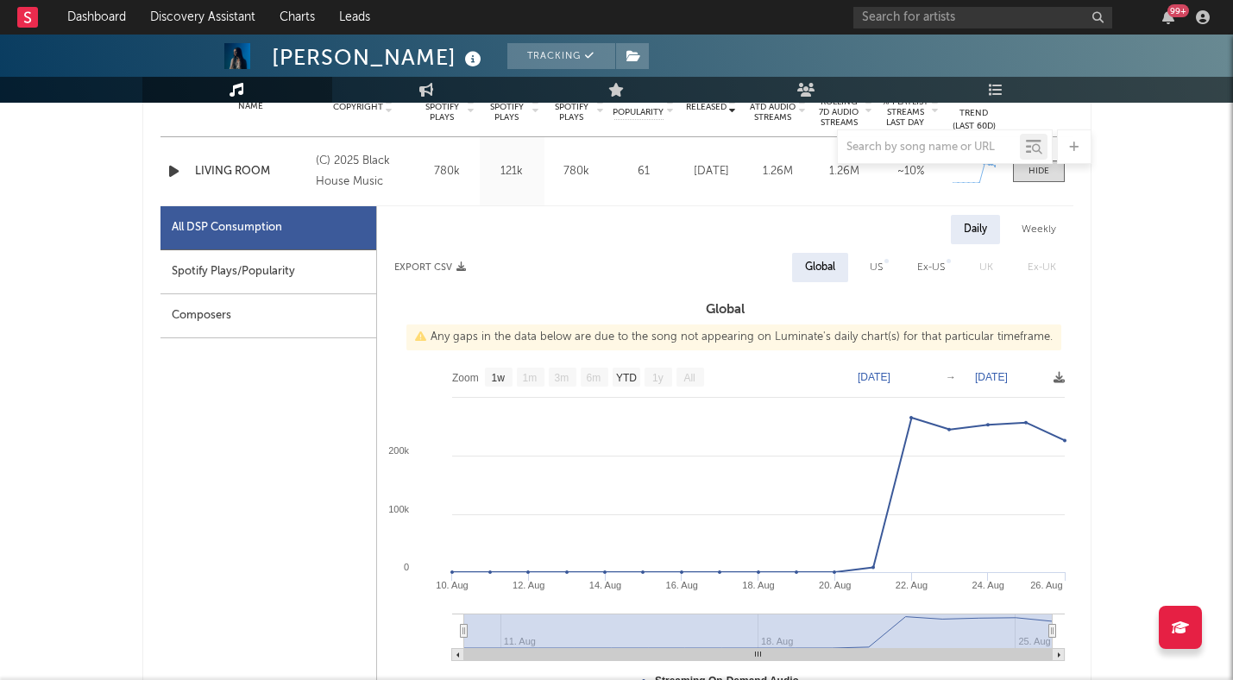
click at [876, 271] on div "US" at bounding box center [876, 267] width 13 height 21
select select "1w"
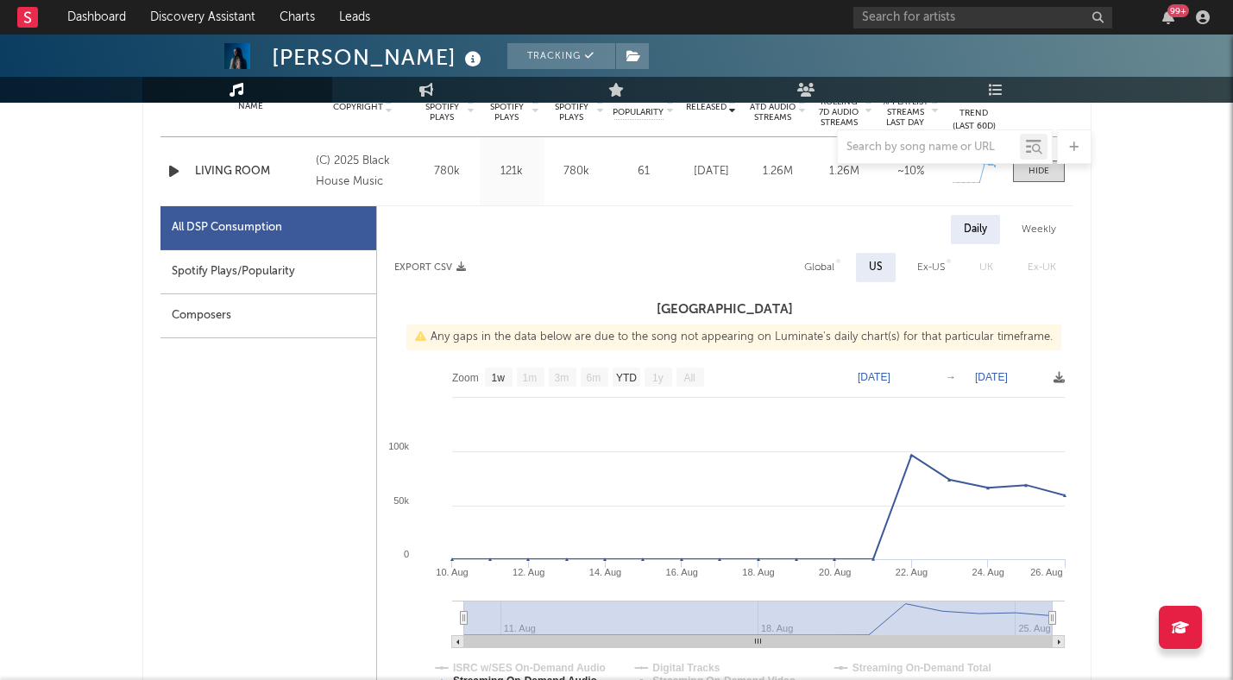
click at [232, 270] on div "Spotify Plays/Popularity" at bounding box center [269, 272] width 216 height 44
select select "1w"
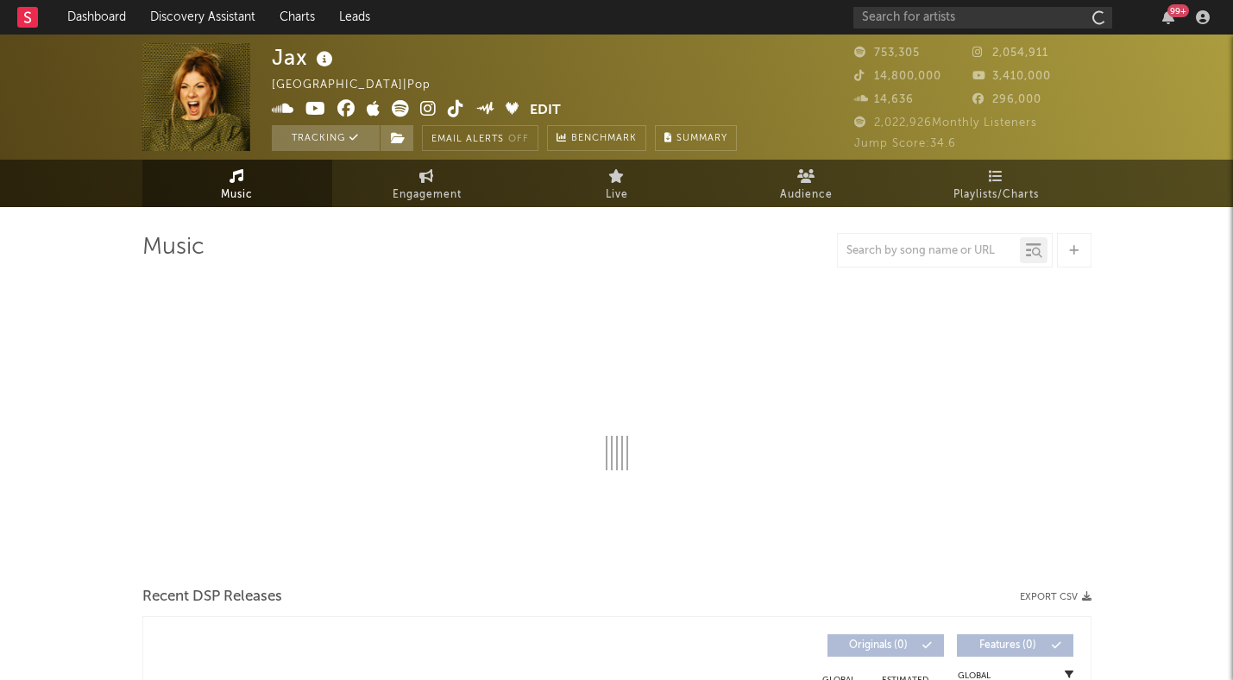
select select "6m"
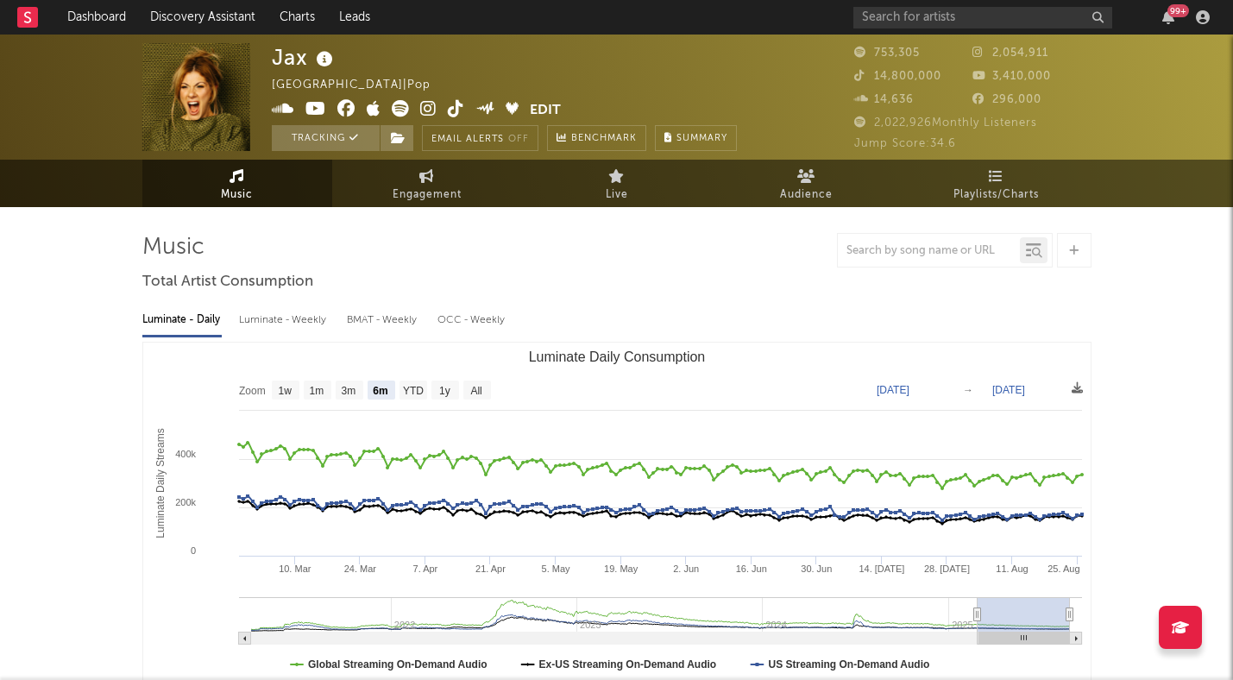
click at [256, 324] on div "Luminate - Weekly" at bounding box center [284, 319] width 91 height 29
select select "6m"
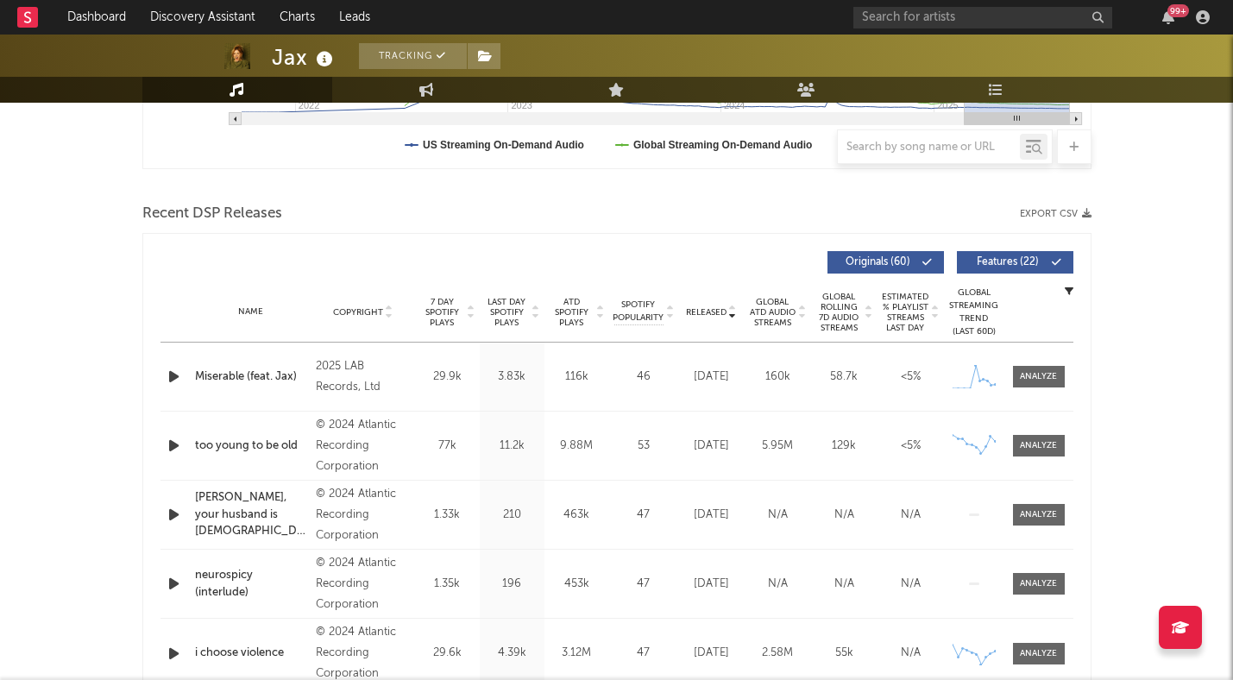
scroll to position [530, 0]
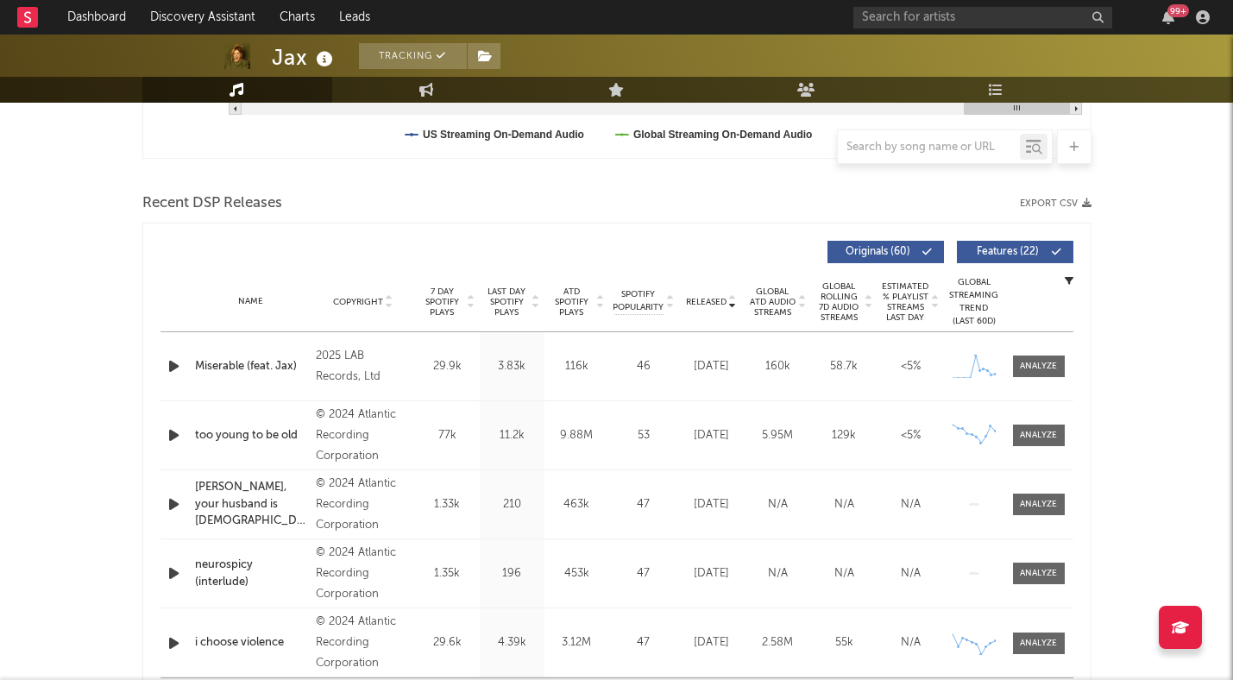
click at [517, 302] on span "Last Day Spotify Plays" at bounding box center [507, 302] width 46 height 31
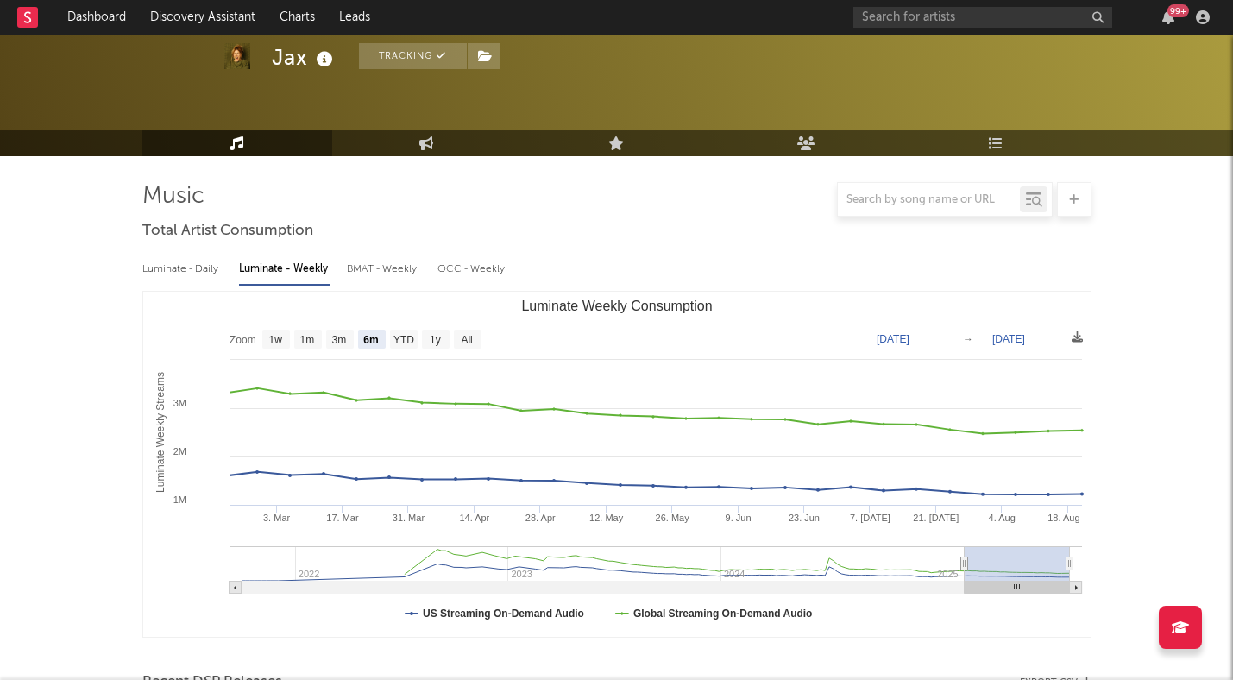
scroll to position [0, 0]
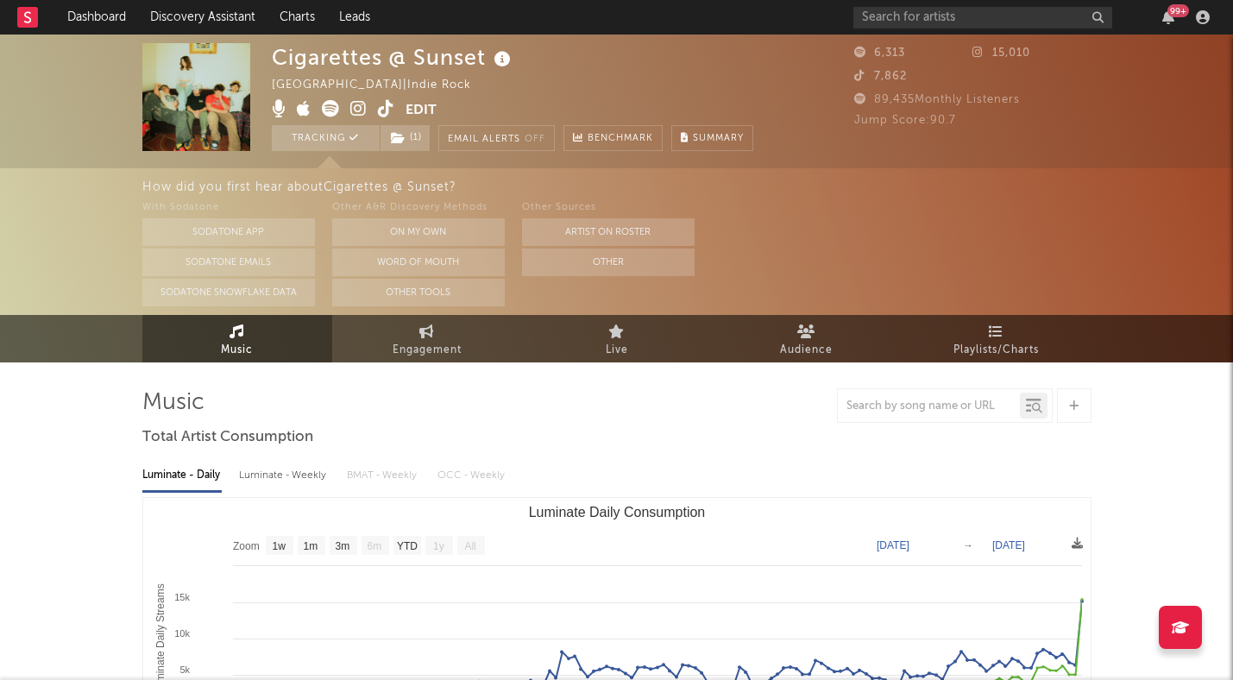
select select "1w"
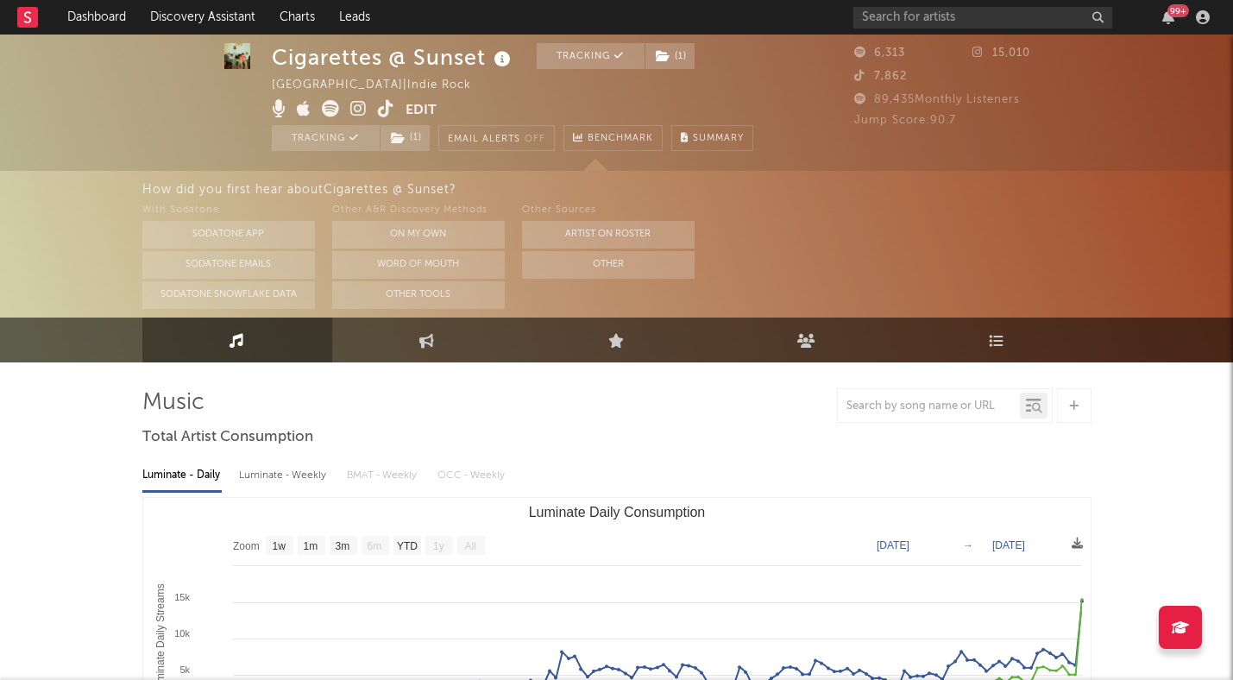
scroll to position [14, 0]
